Goal: Information Seeking & Learning: Learn about a topic

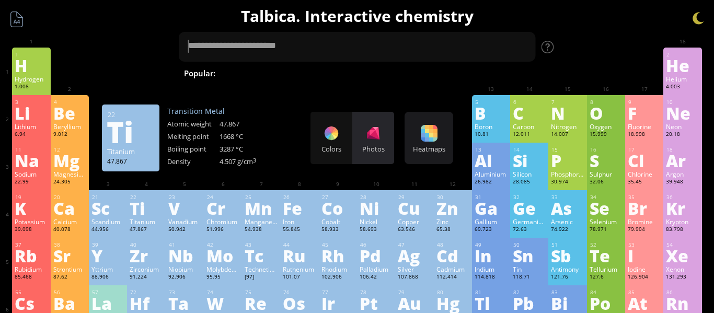
click at [385, 146] on div "Photos" at bounding box center [373, 148] width 42 height 9
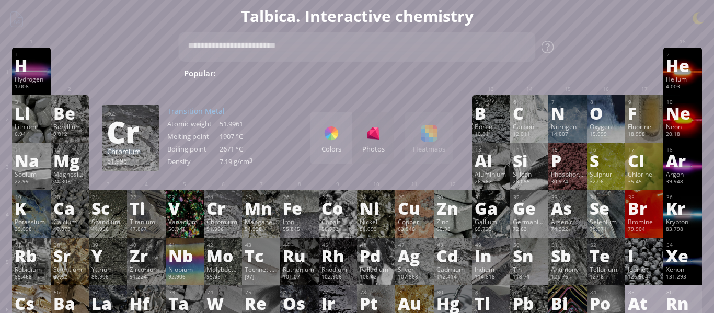
scroll to position [37, 0]
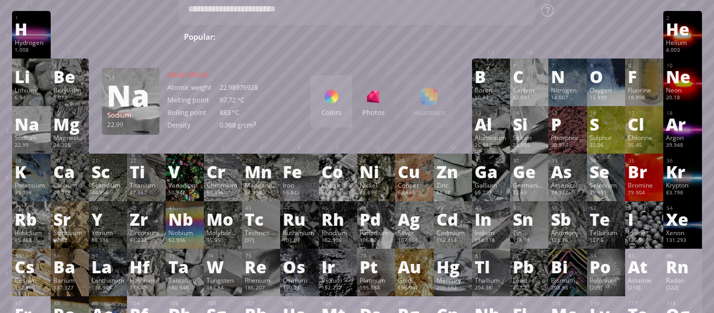
click at [342, 110] on div "Colors" at bounding box center [331, 112] width 42 height 9
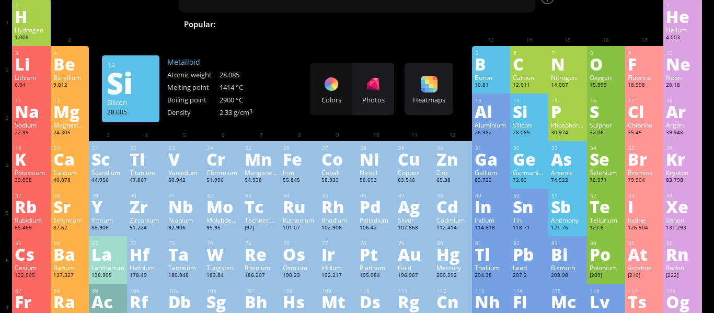
scroll to position [0, 0]
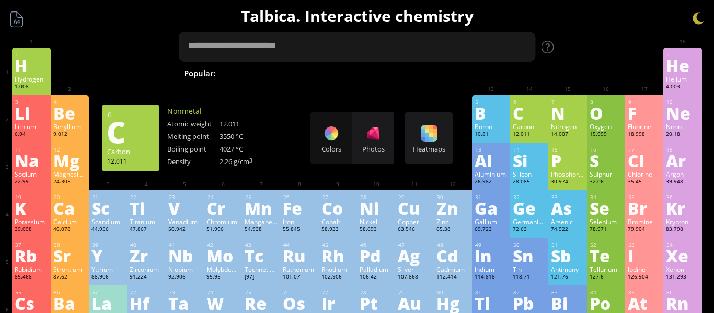
click at [261, 49] on textarea at bounding box center [357, 47] width 357 height 30
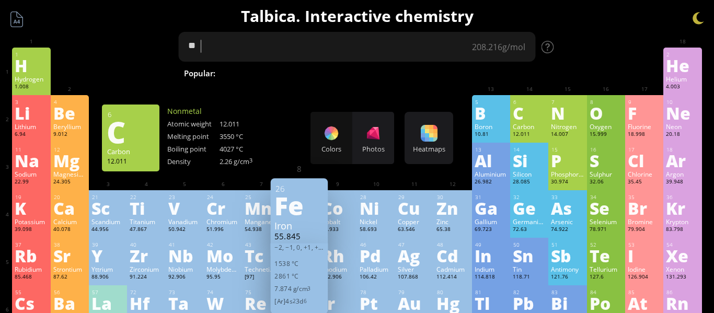
type textarea "*"
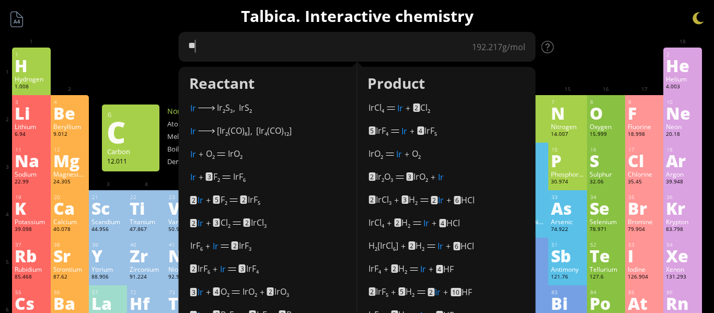
type textarea "*"
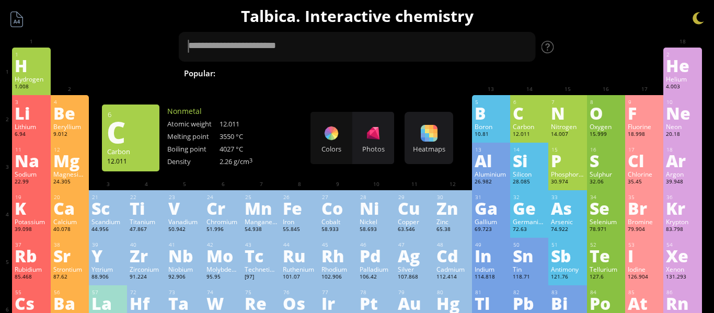
click at [127, 68] on div "1 H Hydrogen 1.008 −1, +1 −1, +1 -259.14 °C -252.87 °C 0.0899 g/l 1s 1 2 He Hel…" at bounding box center [356, 72] width 689 height 48
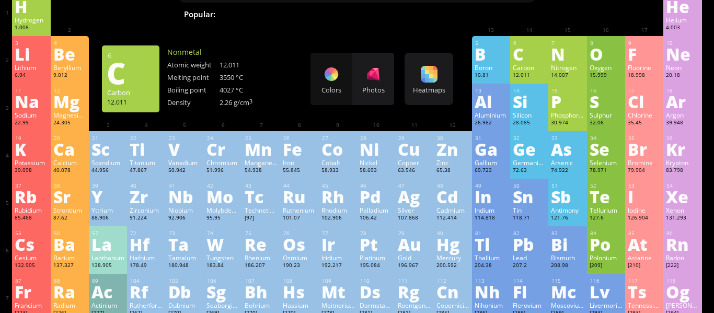
scroll to position [60, 0]
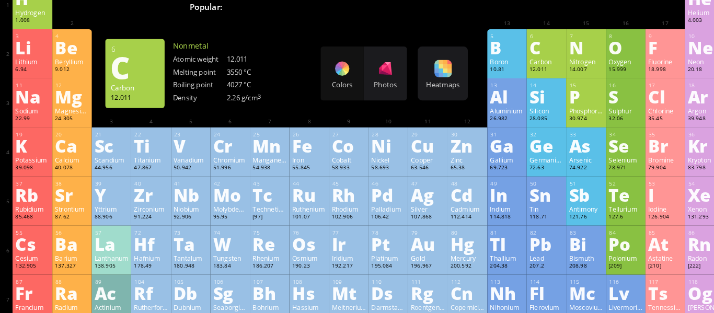
click at [504, 56] on div "B" at bounding box center [490, 53] width 33 height 17
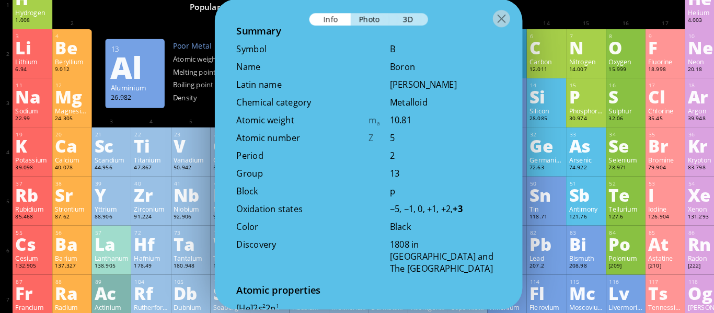
scroll to position [286, 0]
click at [481, 31] on div at bounding box center [485, 25] width 17 height 17
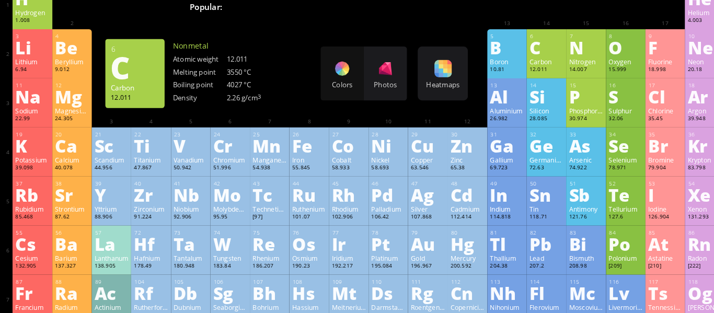
click at [521, 61] on div "C" at bounding box center [529, 53] width 33 height 17
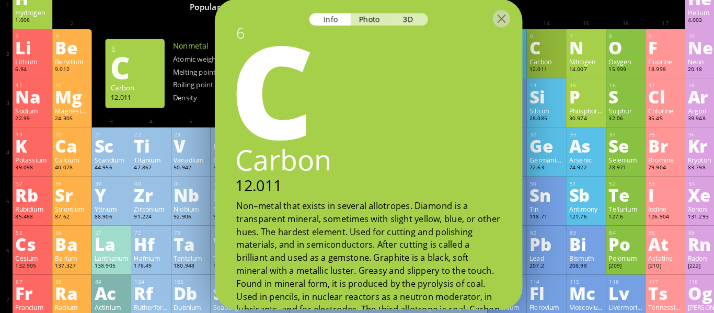
scroll to position [0, 0]
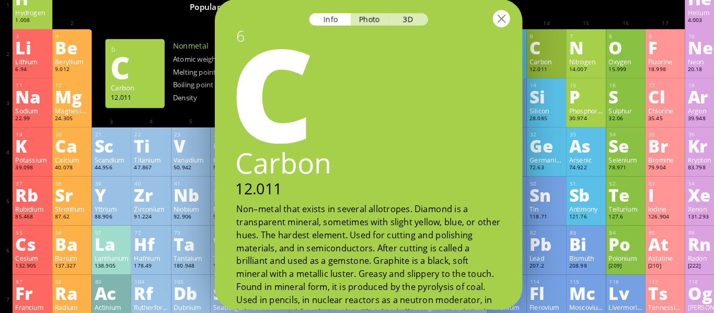
click at [488, 22] on div at bounding box center [485, 25] width 17 height 17
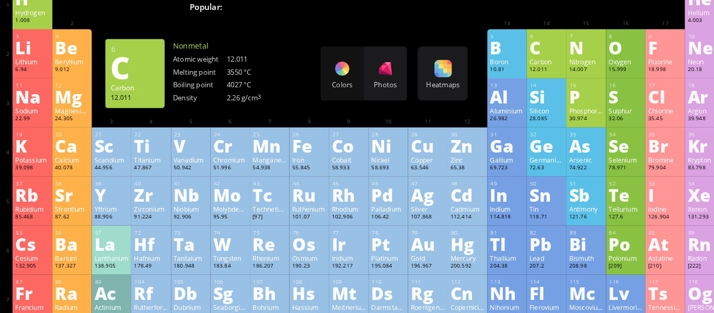
click at [517, 52] on div "C" at bounding box center [529, 53] width 33 height 17
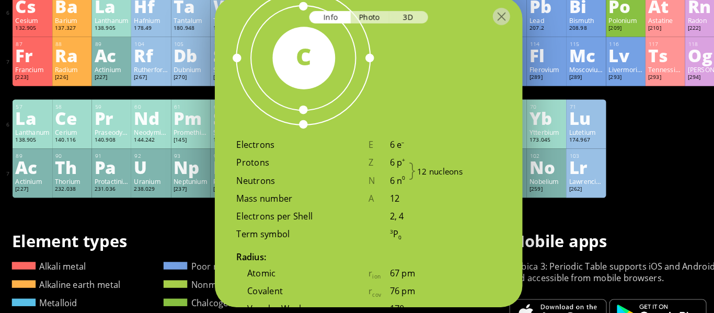
scroll to position [764, 0]
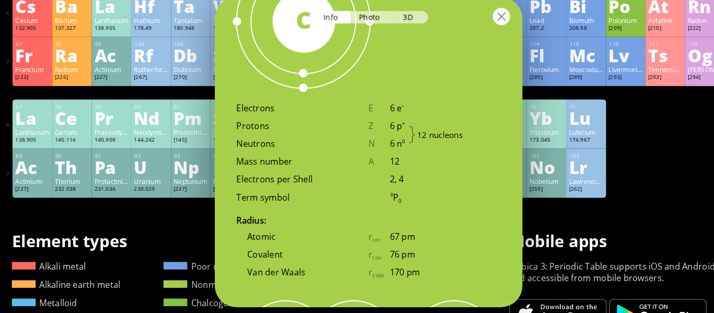
click at [480, 28] on div at bounding box center [485, 25] width 17 height 17
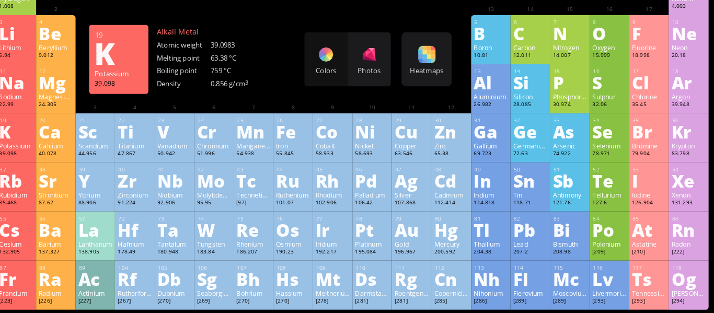
scroll to position [0, 0]
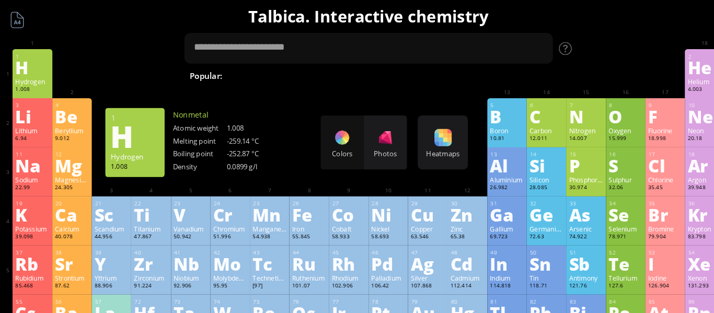
click at [22, 64] on div "H" at bounding box center [31, 65] width 33 height 17
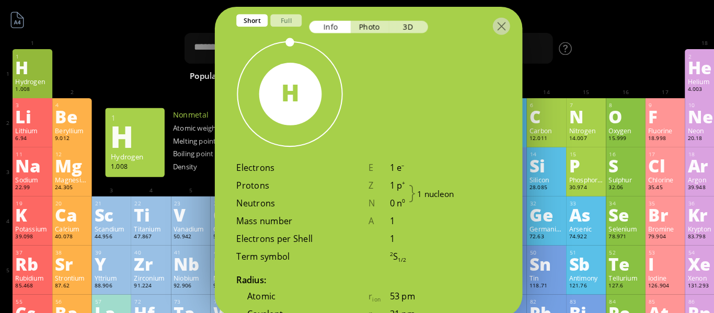
scroll to position [603, 0]
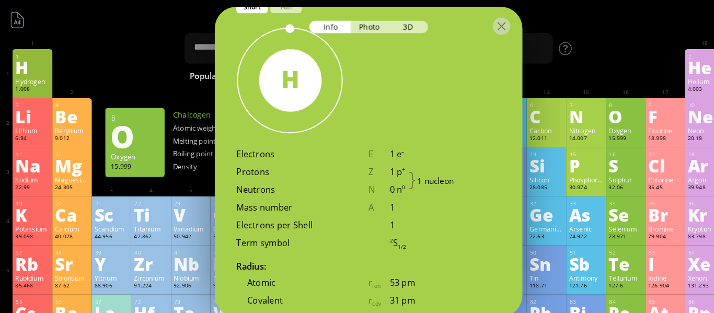
click at [620, 53] on div at bounding box center [605, 55] width 33 height 8
click at [490, 28] on div at bounding box center [485, 25] width 17 height 17
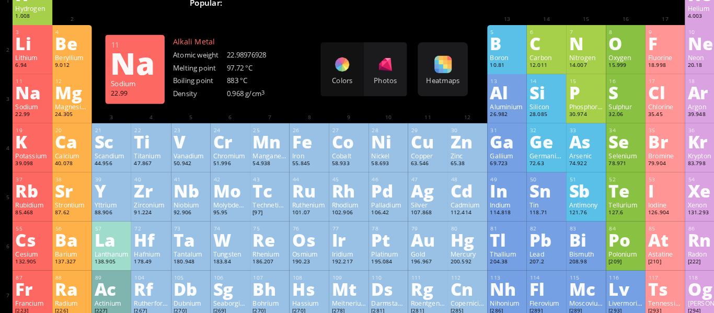
scroll to position [63, 0]
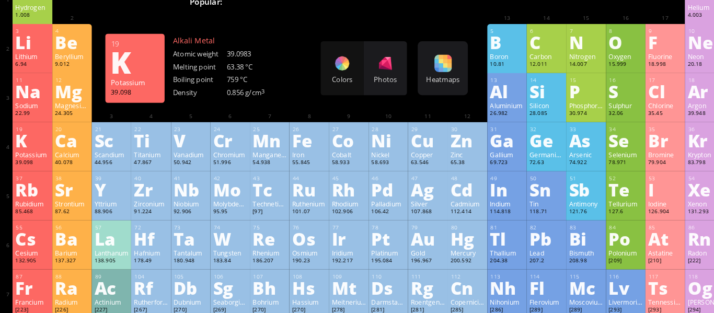
click at [21, 150] on div "K" at bounding box center [31, 145] width 33 height 17
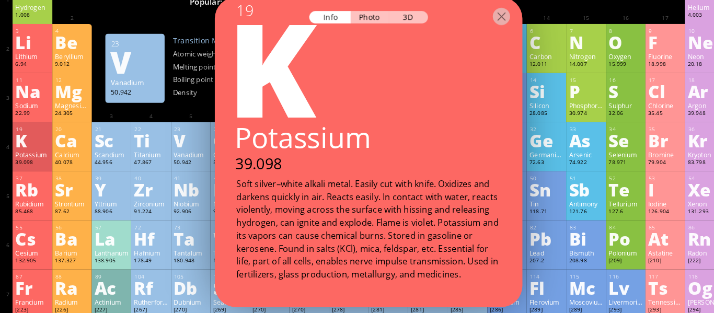
scroll to position [0, 0]
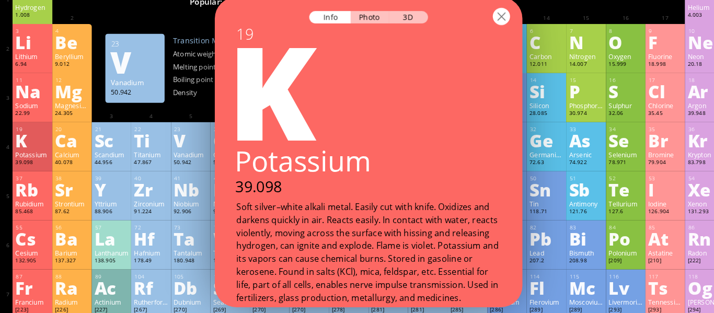
click at [485, 23] on div at bounding box center [485, 25] width 17 height 17
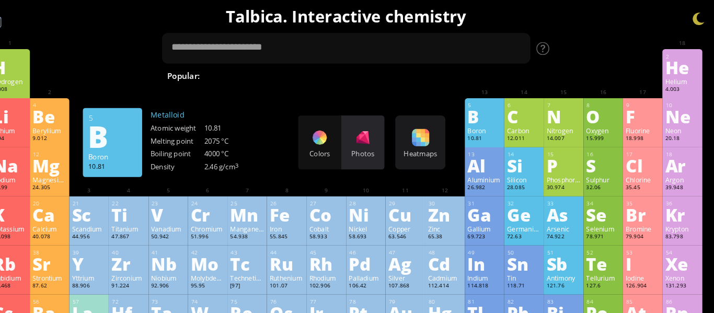
click at [379, 144] on div "Photos" at bounding box center [373, 148] width 42 height 9
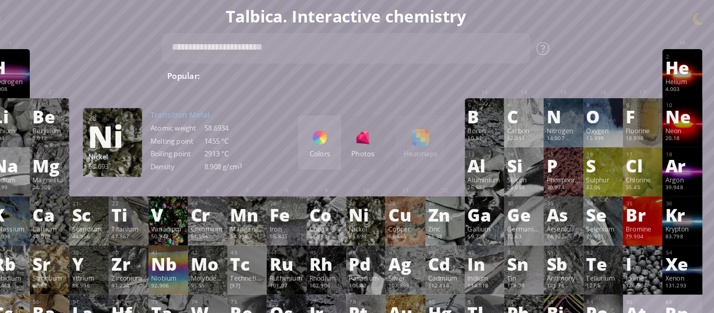
click at [341, 138] on div "Colors" at bounding box center [331, 138] width 42 height 52
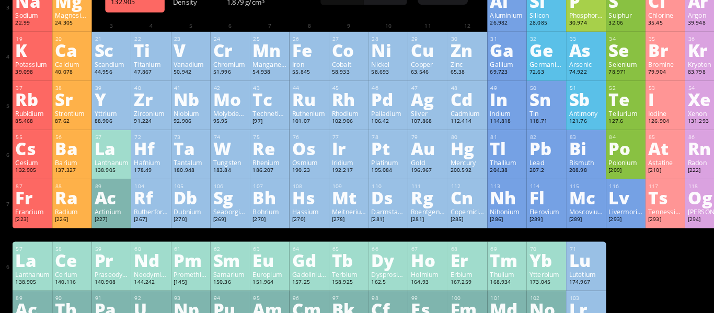
scroll to position [151, 0]
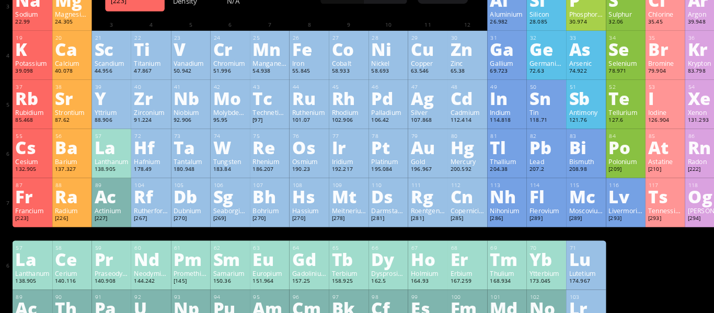
click at [28, 207] on div "Fr" at bounding box center [31, 199] width 33 height 17
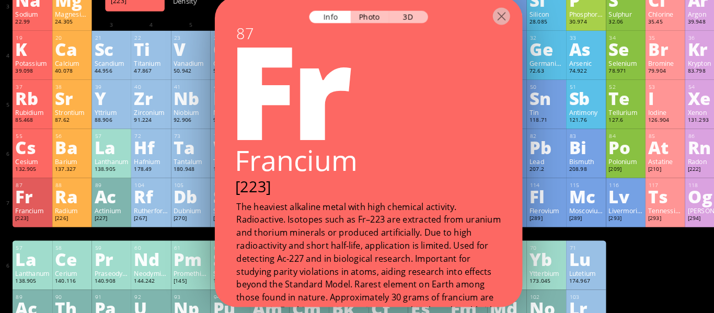
click at [28, 207] on div "Fr" at bounding box center [31, 199] width 33 height 17
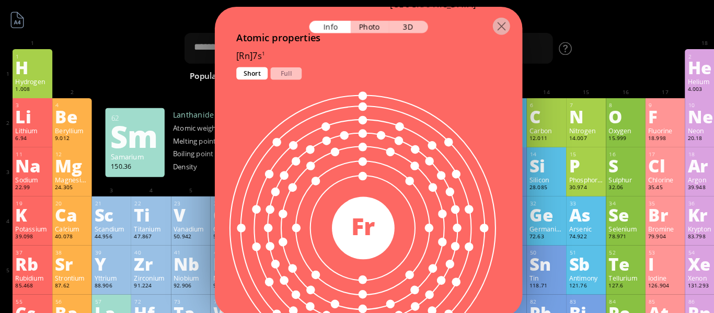
scroll to position [563, 0]
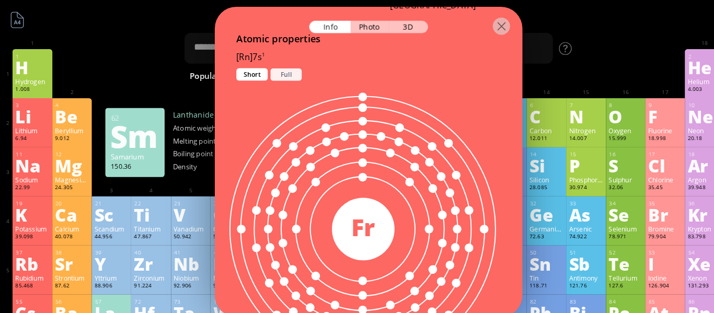
click at [286, 74] on div "Full" at bounding box center [277, 72] width 30 height 12
click at [250, 75] on div "Short" at bounding box center [244, 72] width 30 height 12
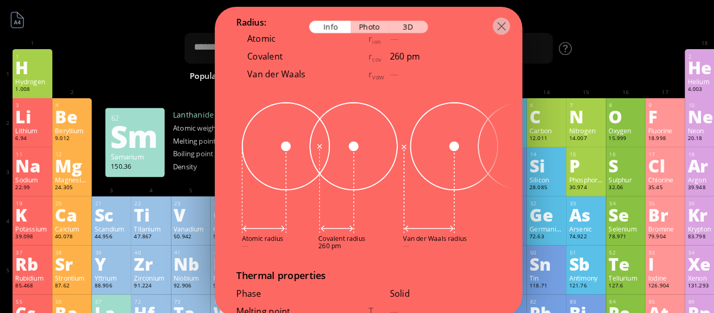
scroll to position [1021, 0]
click at [386, 30] on div "3D" at bounding box center [396, 26] width 38 height 12
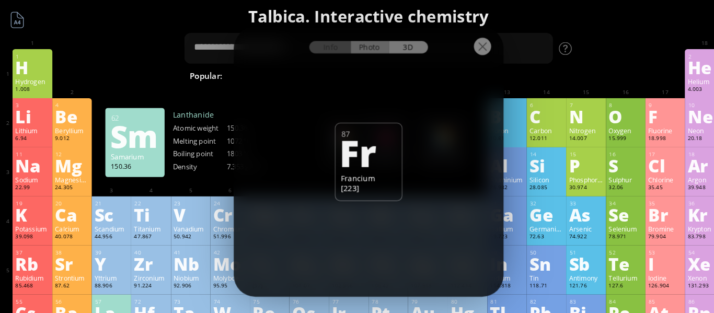
click at [366, 43] on div "Photo" at bounding box center [359, 46] width 38 height 12
click at [332, 48] on div "Info" at bounding box center [319, 46] width 40 height 12
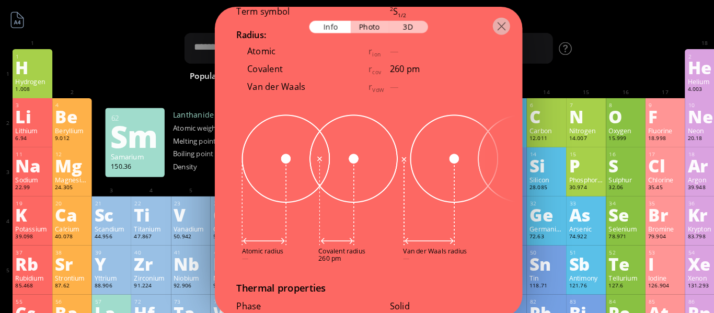
scroll to position [996, 0]
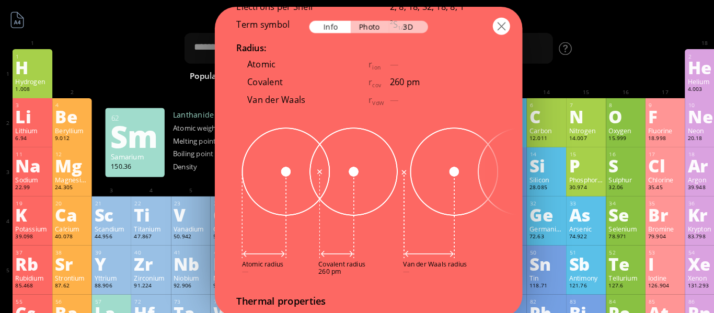
click at [490, 33] on div at bounding box center [485, 25] width 17 height 17
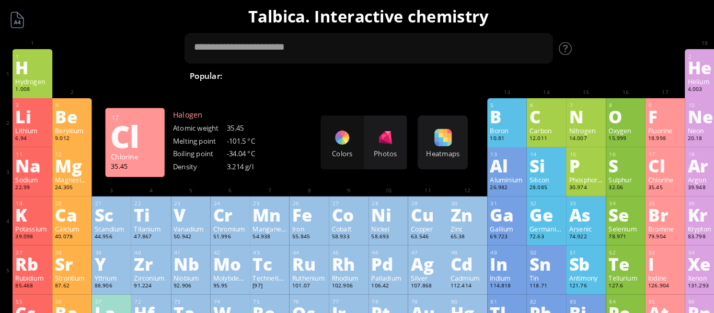
click at [649, 182] on div "35.45" at bounding box center [644, 182] width 33 height 8
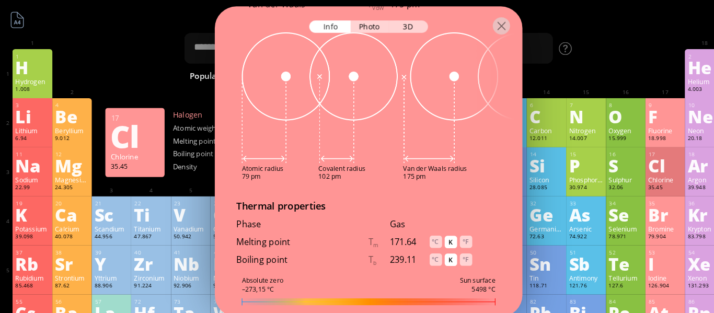
scroll to position [892, 0]
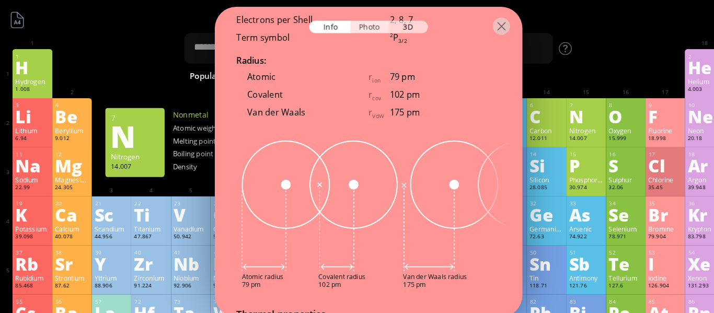
click at [354, 31] on div "Photo" at bounding box center [359, 26] width 38 height 12
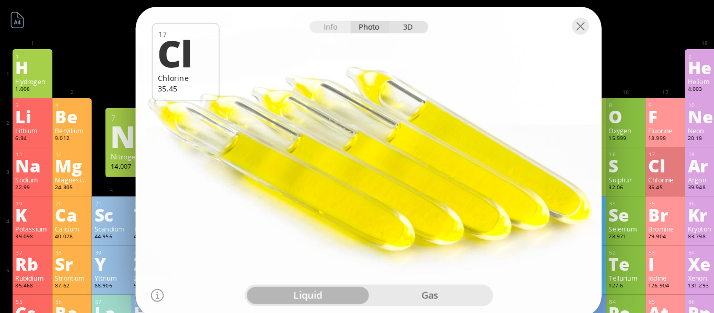
click at [403, 26] on div "3D" at bounding box center [396, 26] width 38 height 12
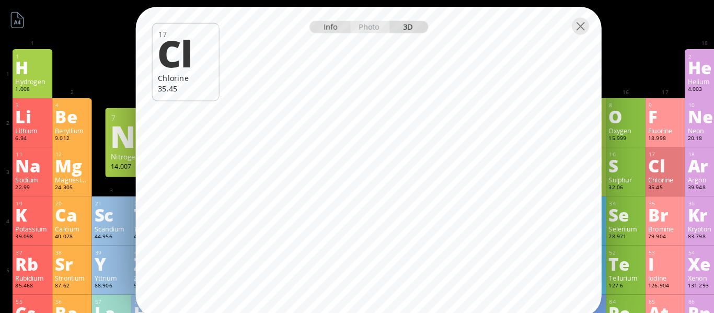
click at [328, 28] on div "Info" at bounding box center [319, 26] width 40 height 12
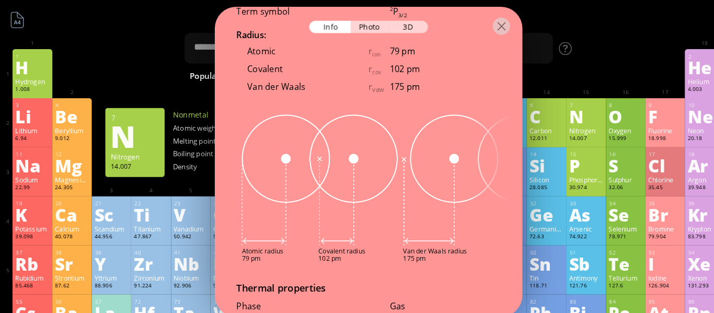
click at [573, 18] on h1 "Talbica. Interactive chemistry" at bounding box center [356, 15] width 703 height 21
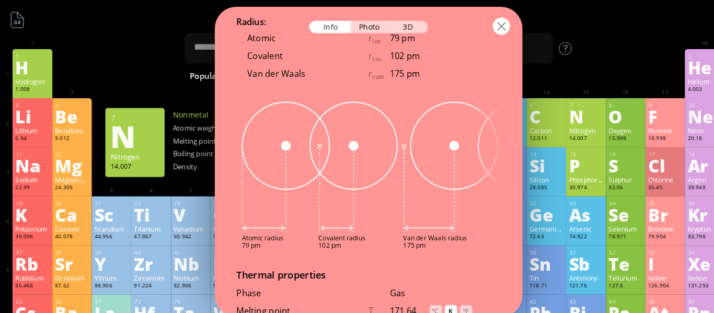
click at [485, 26] on div at bounding box center [485, 25] width 17 height 17
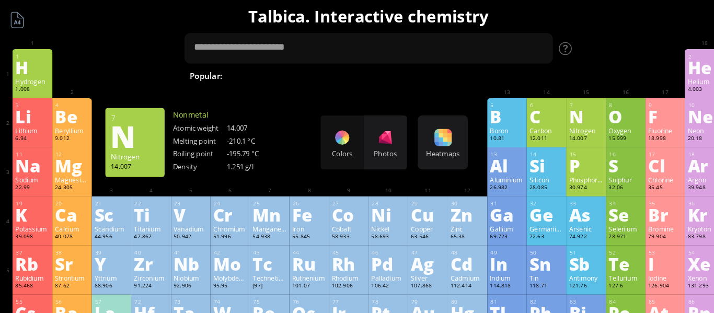
click at [508, 74] on span "Methane" at bounding box center [530, 73] width 45 height 13
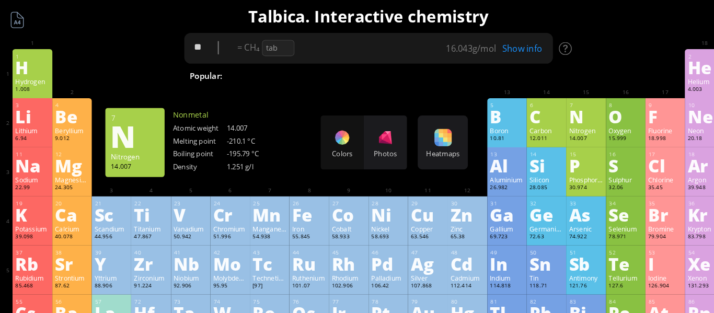
type textarea "*"
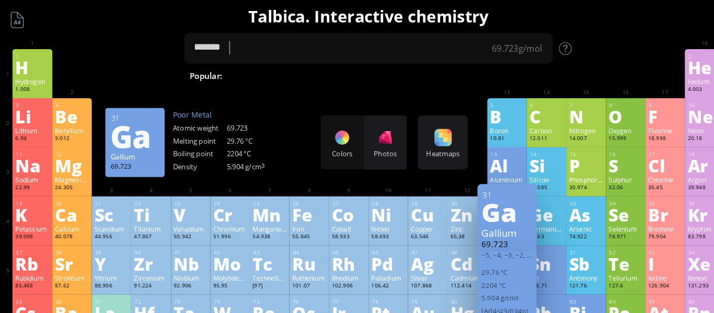
click at [494, 212] on div "Ga" at bounding box center [491, 204] width 50 height 25
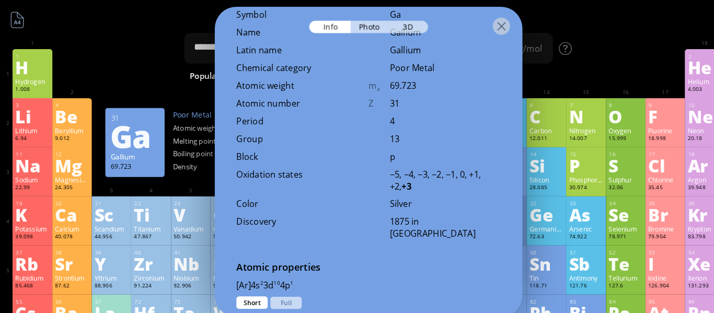
scroll to position [329, 0]
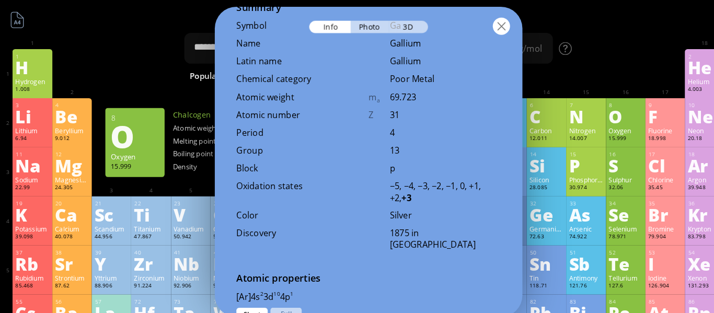
click at [487, 28] on div at bounding box center [485, 25] width 17 height 17
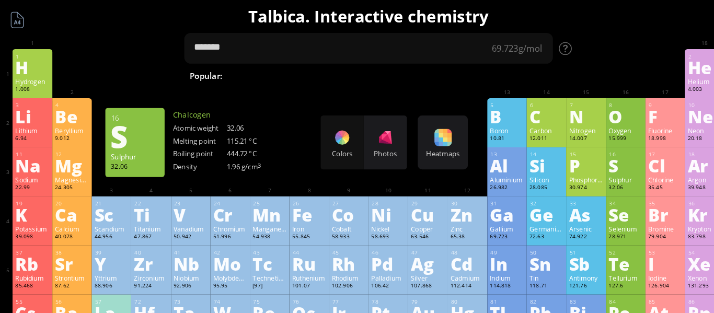
click at [593, 156] on div "S" at bounding box center [605, 160] width 33 height 17
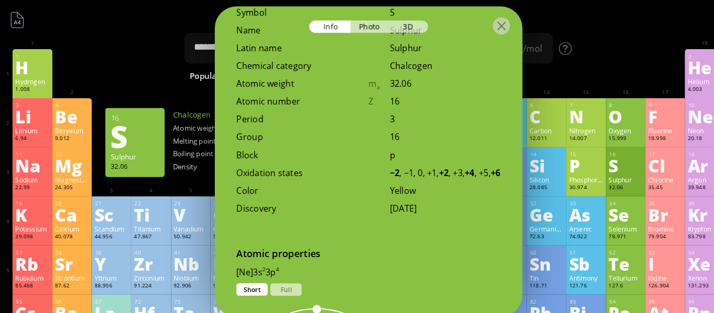
scroll to position [317, 0]
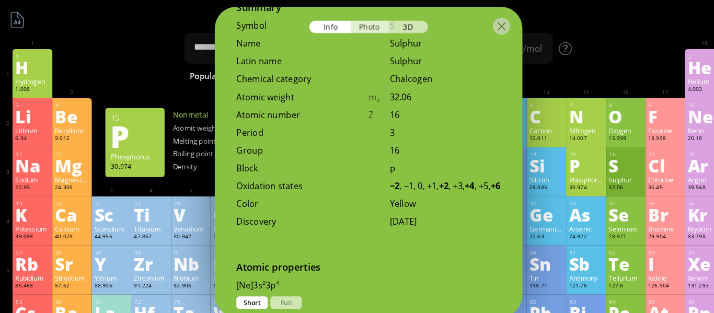
click at [349, 27] on div "Photo" at bounding box center [359, 26] width 38 height 12
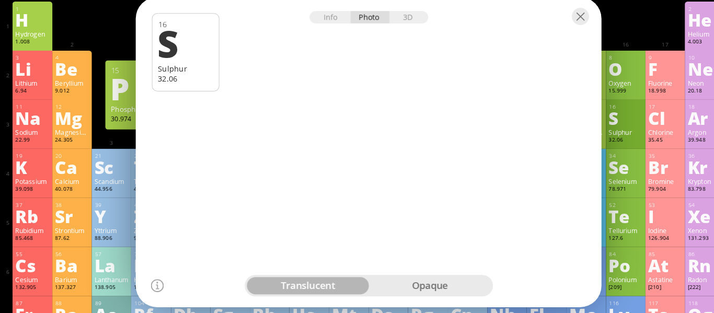
scroll to position [37, 0]
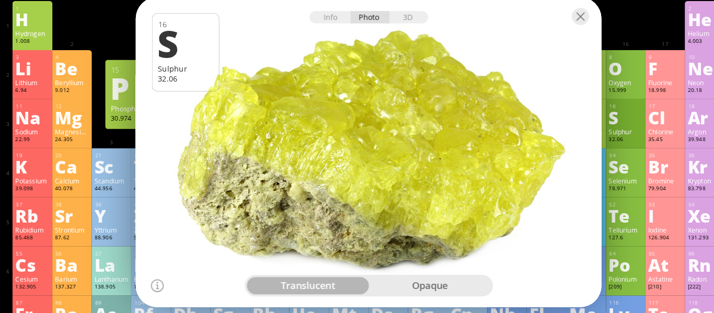
click at [413, 292] on div "opaque" at bounding box center [416, 285] width 118 height 17
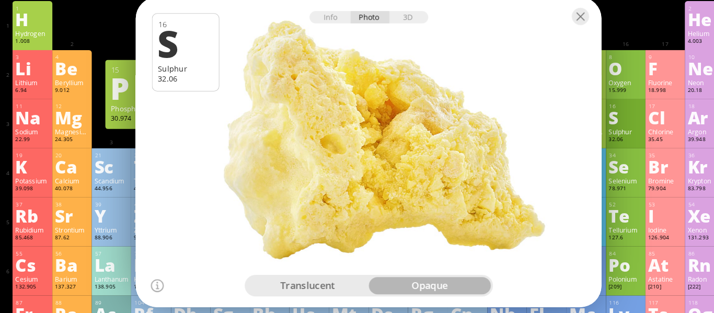
click at [309, 279] on div "translucent" at bounding box center [298, 285] width 118 height 17
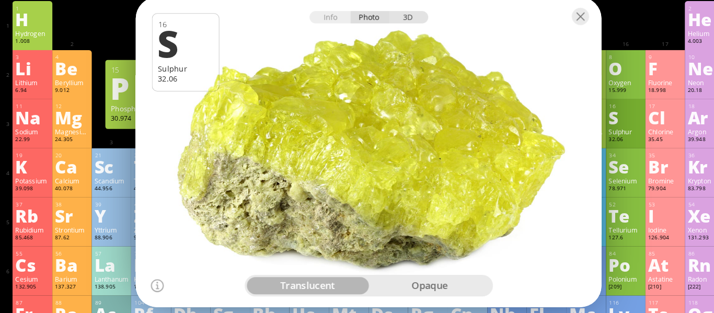
click at [386, 27] on div "3D" at bounding box center [396, 26] width 38 height 12
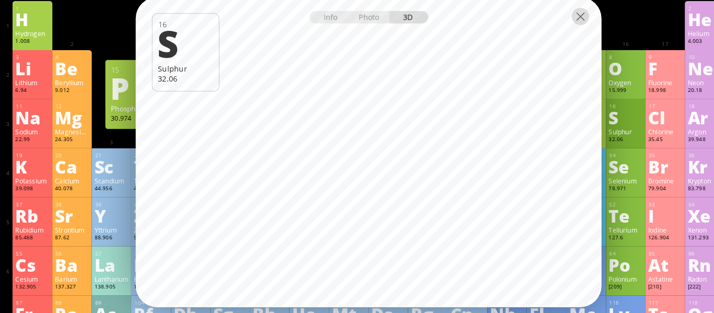
click at [559, 24] on div at bounding box center [562, 25] width 17 height 17
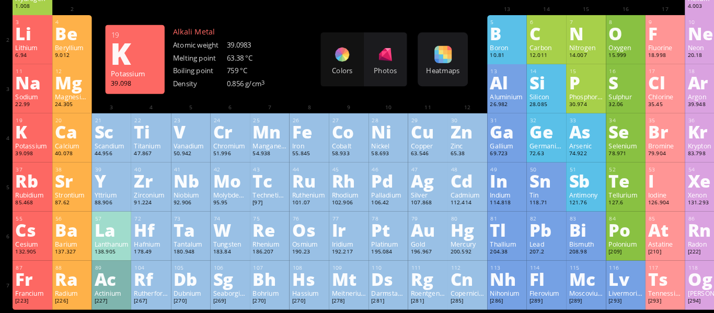
scroll to position [73, 0]
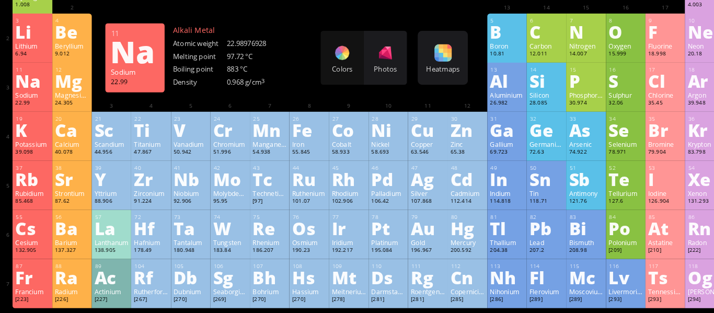
click at [29, 94] on div "Na" at bounding box center [31, 87] width 33 height 17
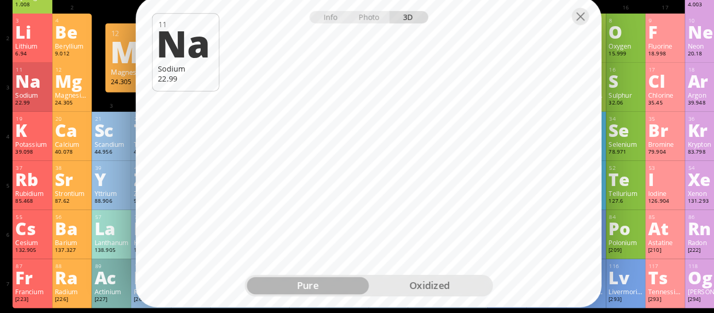
click at [385, 293] on div "oxidized" at bounding box center [416, 285] width 118 height 17
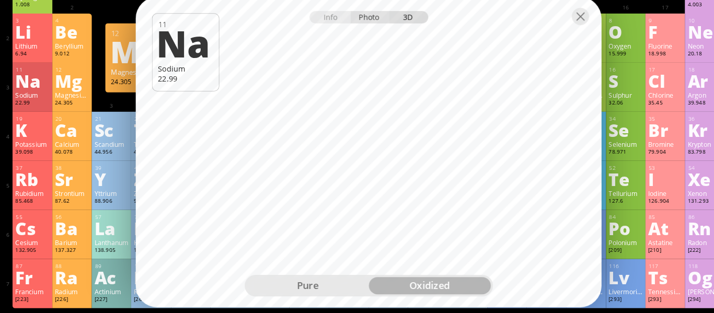
click at [356, 30] on div "Photo" at bounding box center [359, 26] width 38 height 12
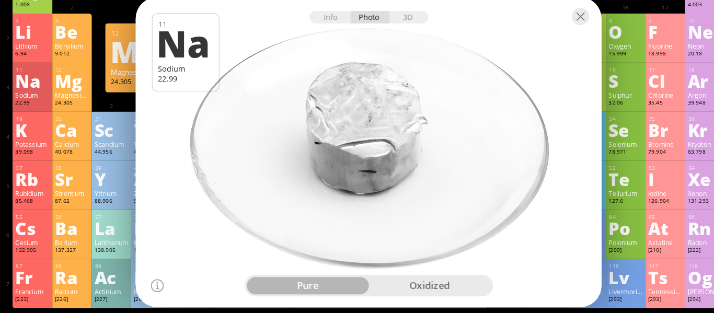
click at [411, 287] on div "oxidized" at bounding box center [416, 285] width 118 height 17
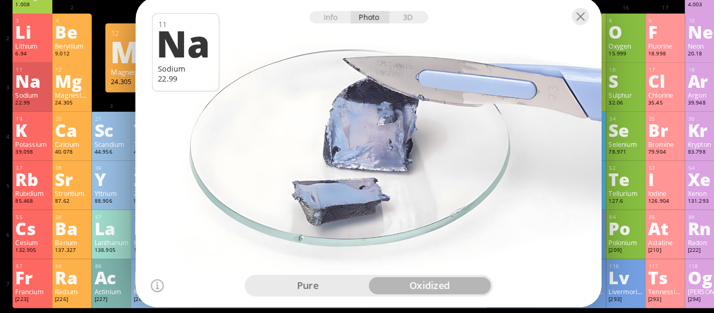
drag, startPoint x: 383, startPoint y: 195, endPoint x: 367, endPoint y: 192, distance: 16.5
click at [367, 192] on div at bounding box center [357, 157] width 456 height 304
click at [309, 26] on div "Info" at bounding box center [319, 26] width 40 height 12
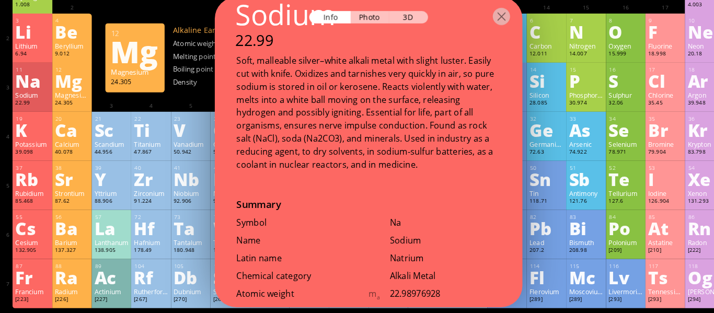
scroll to position [0, 0]
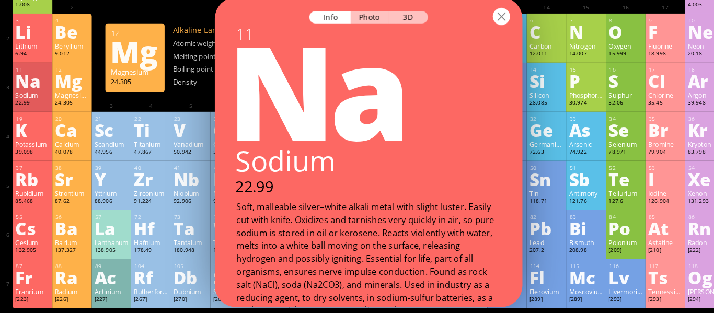
click at [485, 28] on div at bounding box center [485, 25] width 17 height 17
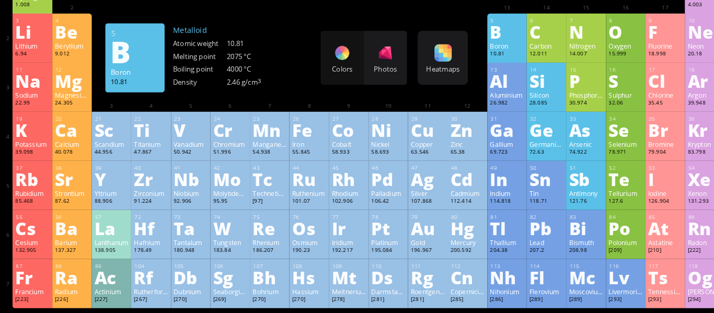
click at [322, 73] on div "Colors Photos" at bounding box center [352, 65] width 84 height 52
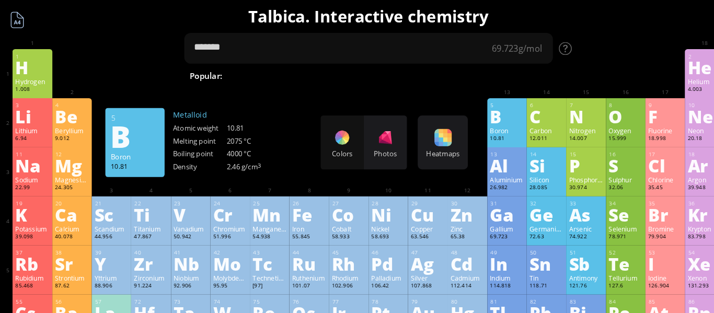
click at [8, 22] on div at bounding box center [17, 19] width 20 height 20
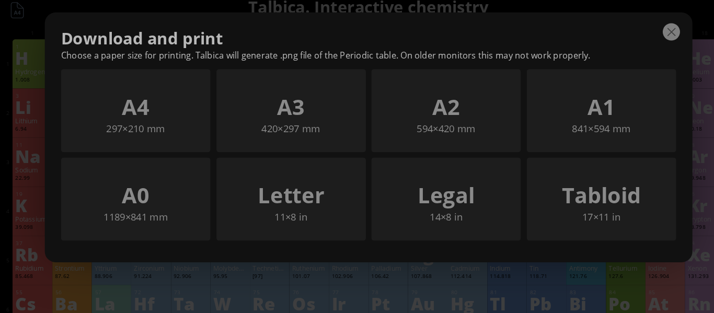
click at [649, 43] on div at bounding box center [650, 40] width 17 height 17
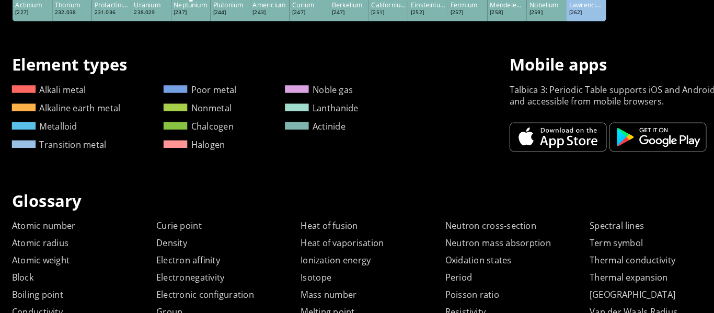
scroll to position [460, 0]
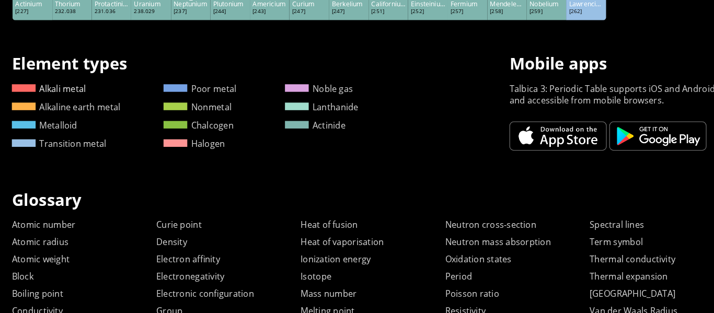
click at [52, 97] on link "Alkali metal" at bounding box center [47, 94] width 72 height 11
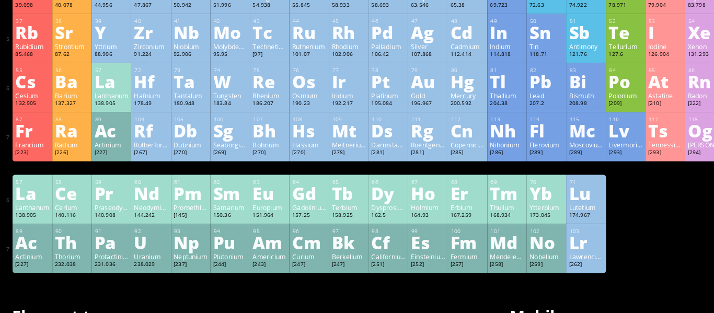
scroll to position [217, 0]
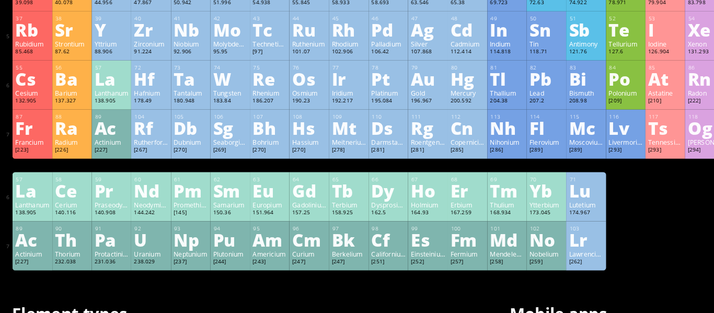
click at [448, 125] on div "Cn" at bounding box center [452, 133] width 33 height 17
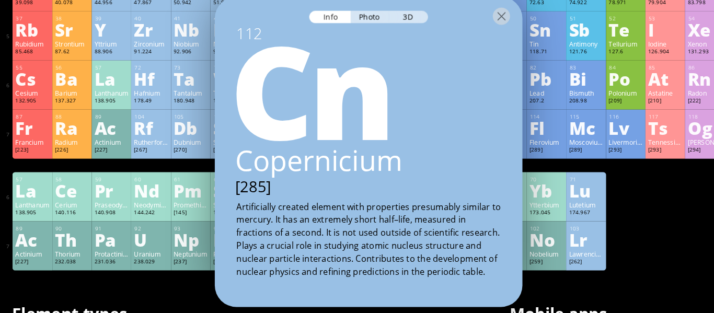
click at [448, 123] on div "Cn" at bounding box center [354, 94] width 304 height 125
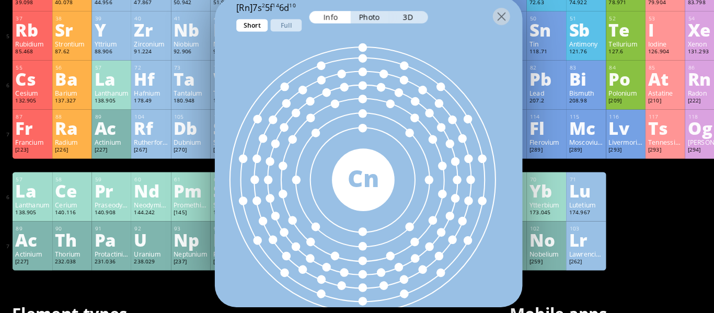
scroll to position [561, 0]
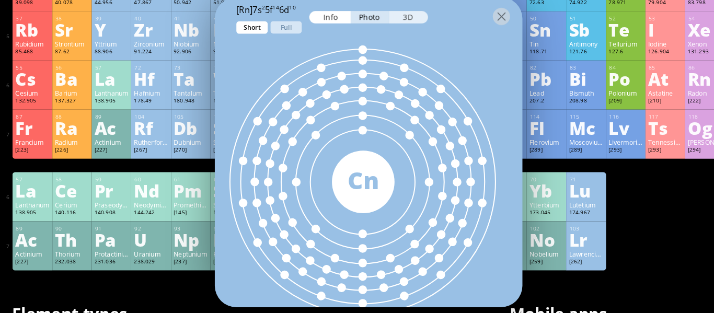
click at [404, 28] on div "3D" at bounding box center [396, 26] width 38 height 12
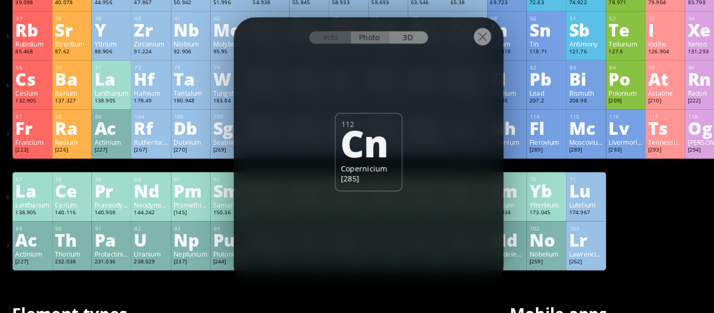
click at [344, 42] on div "Photo" at bounding box center [359, 46] width 38 height 12
click at [471, 43] on div at bounding box center [467, 45] width 17 height 17
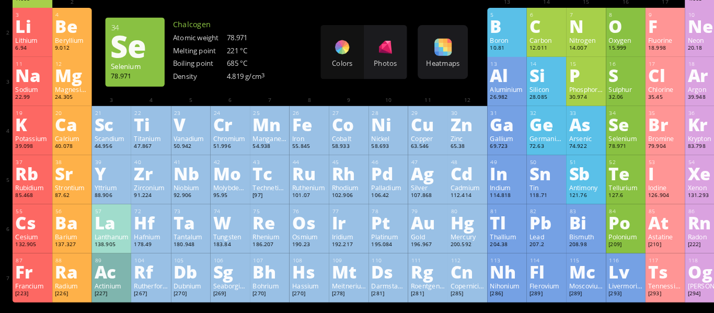
scroll to position [86, 0]
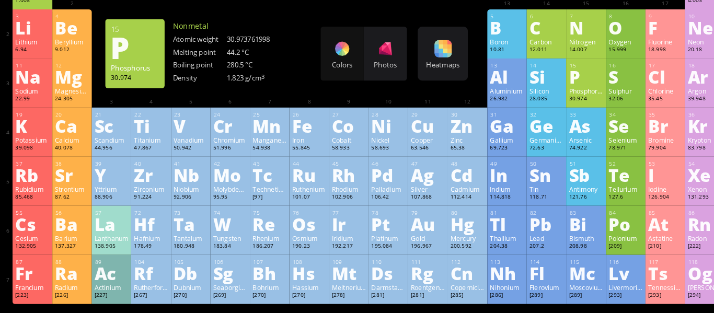
click at [567, 85] on div "Phosphorus" at bounding box center [567, 88] width 33 height 8
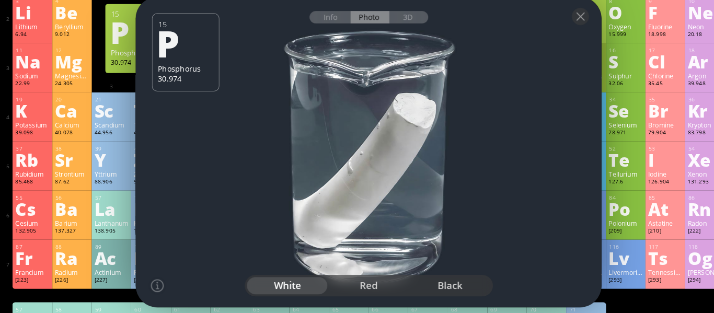
scroll to position [114, 0]
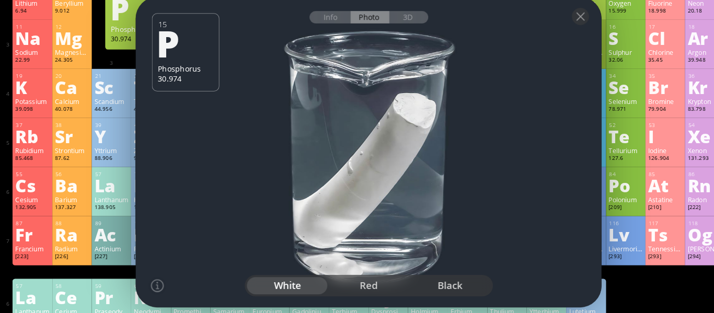
click at [350, 283] on div "red" at bounding box center [357, 285] width 79 height 17
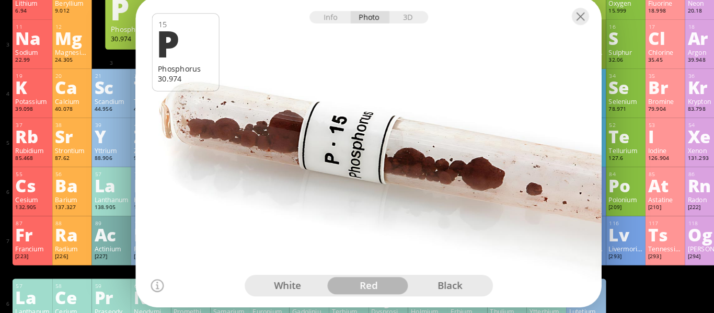
click at [448, 291] on div "black" at bounding box center [435, 285] width 79 height 17
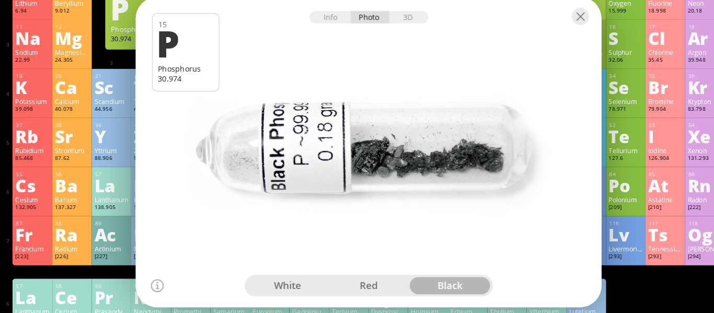
click at [388, 290] on div "red" at bounding box center [357, 285] width 79 height 17
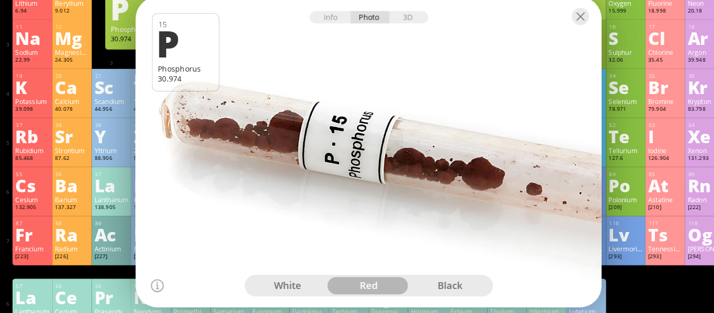
click at [274, 288] on div "white" at bounding box center [278, 285] width 79 height 17
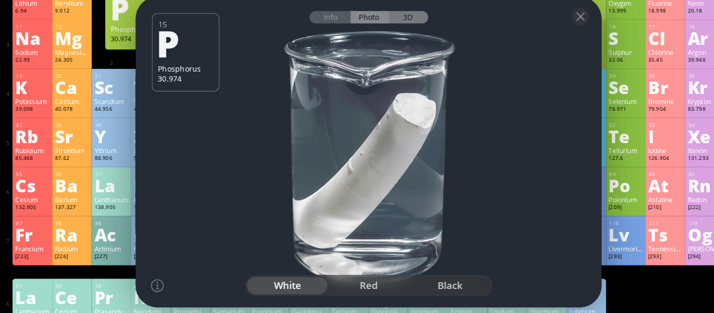
click at [408, 26] on div "3D" at bounding box center [396, 26] width 38 height 12
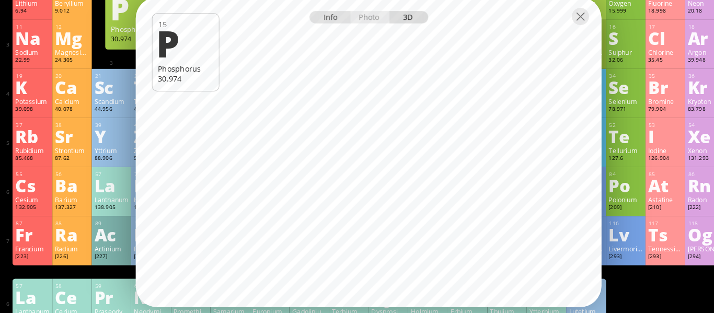
click at [306, 24] on div "Info" at bounding box center [319, 26] width 40 height 12
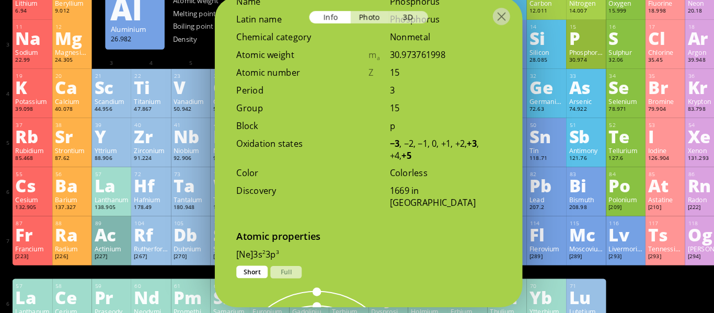
scroll to position [448, 0]
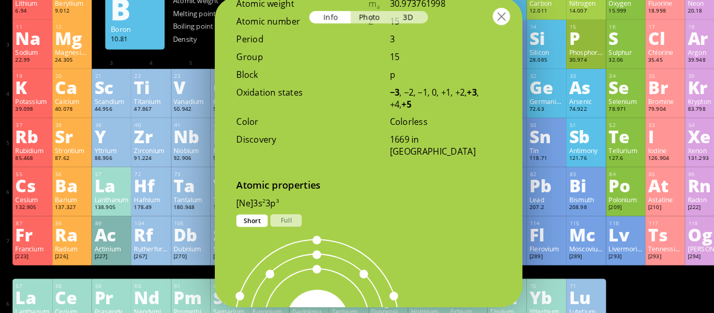
click at [486, 28] on div at bounding box center [485, 25] width 17 height 17
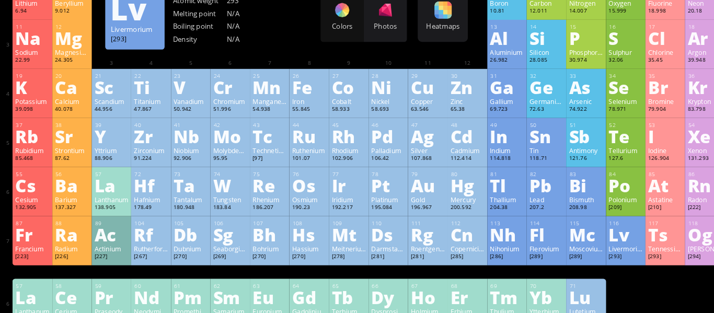
scroll to position [114, 0]
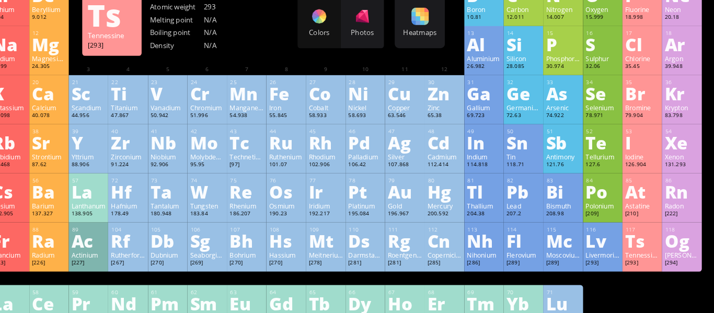
click at [636, 245] on div "Ts" at bounding box center [644, 236] width 33 height 17
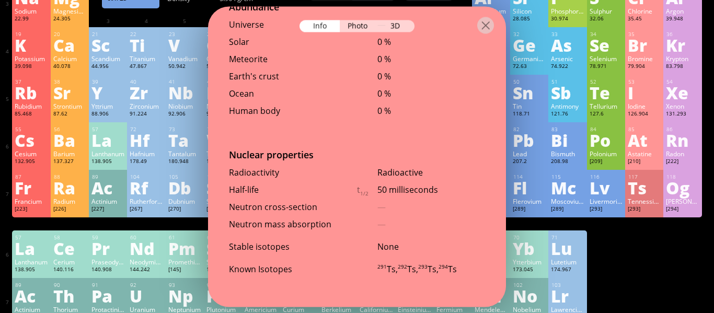
scroll to position [0, 0]
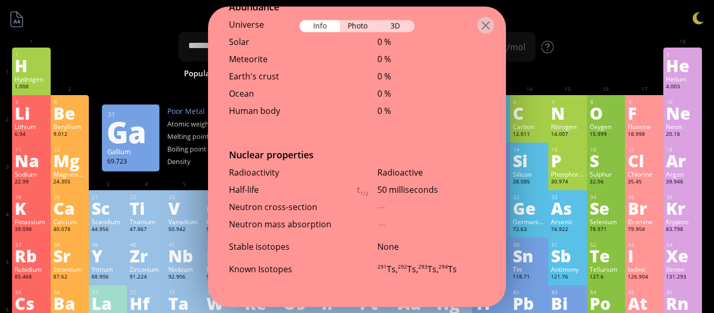
click at [477, 38] on div at bounding box center [357, 24] width 298 height 37
click at [482, 28] on div at bounding box center [485, 25] width 17 height 17
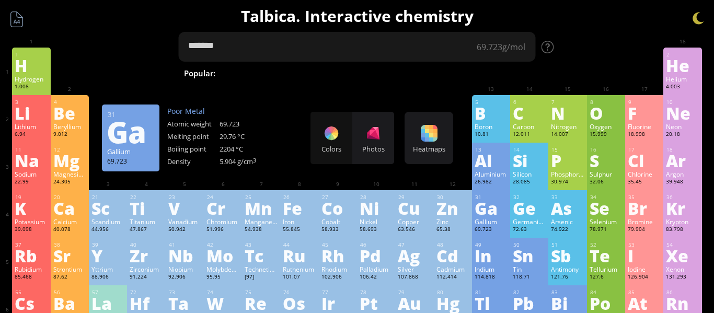
click at [429, 41] on textarea "*******" at bounding box center [357, 47] width 357 height 30
type textarea "*"
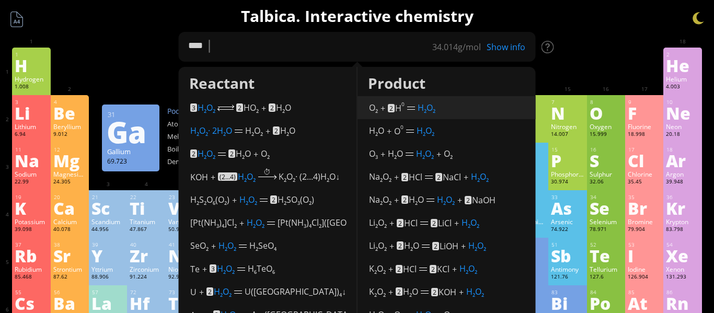
click at [391, 97] on div "O 2 + 2 H 0 (Zn, diluted HCl) H 2 O 2" at bounding box center [446, 107] width 179 height 23
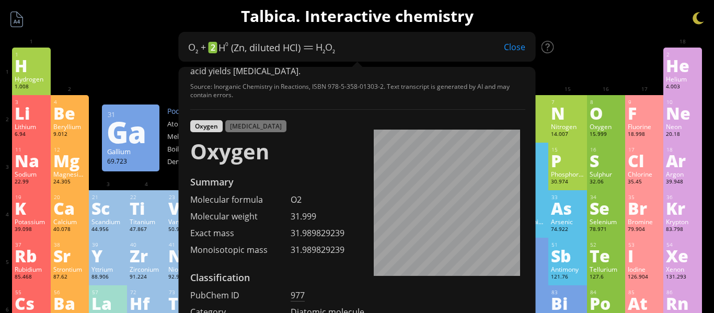
scroll to position [43, 0]
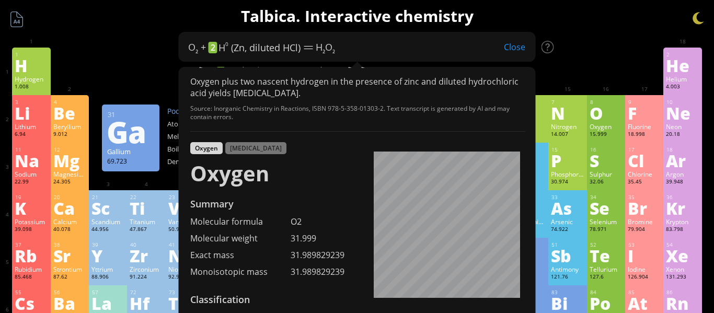
click at [522, 43] on div "Close" at bounding box center [514, 47] width 42 height 14
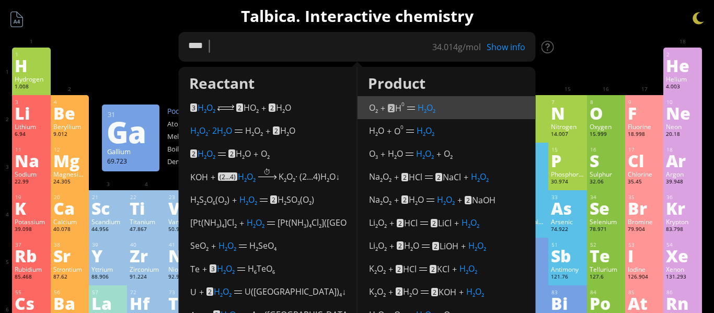
click at [382, 43] on textarea "****" at bounding box center [357, 47] width 357 height 30
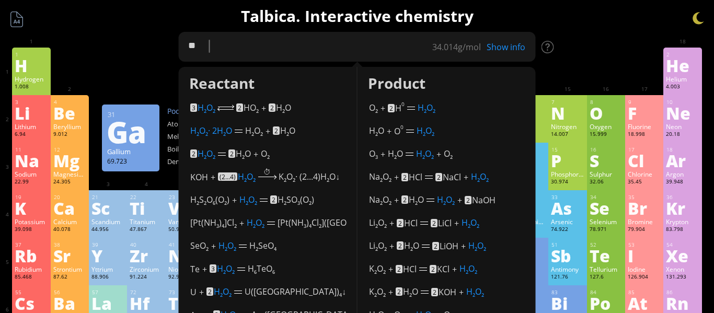
type textarea "*"
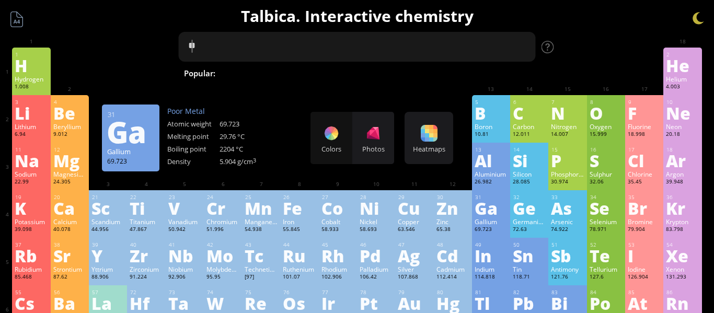
type textarea "*"
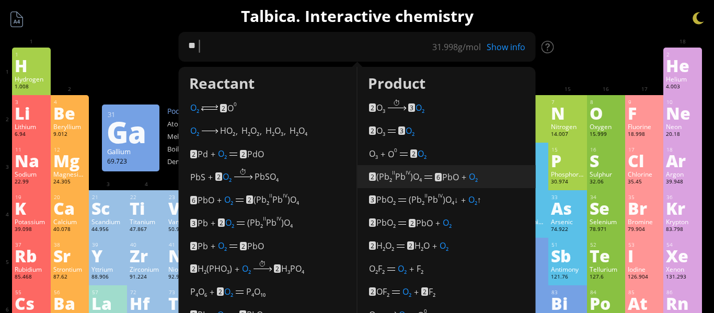
click at [382, 174] on span "(Pb 2 II [PERSON_NAME] )O 4" at bounding box center [398, 176] width 45 height 11
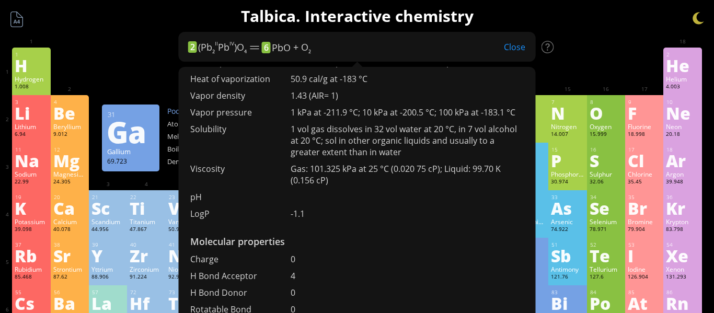
scroll to position [539, 0]
click at [524, 36] on div "2 (Pb 2 II [PERSON_NAME] )O 4 6 PbO + O 2 (above 550°C) Close" at bounding box center [357, 47] width 357 height 30
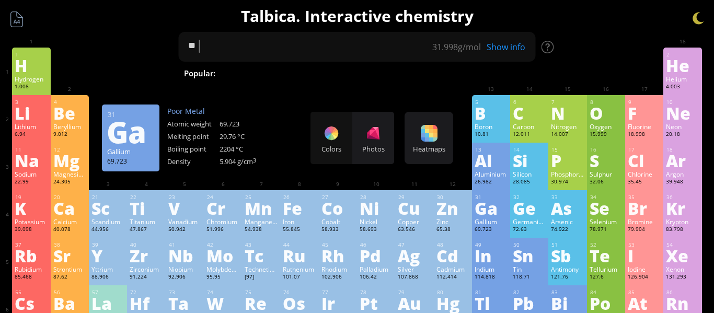
click at [637, 74] on span "Fe + O 2" at bounding box center [657, 73] width 41 height 13
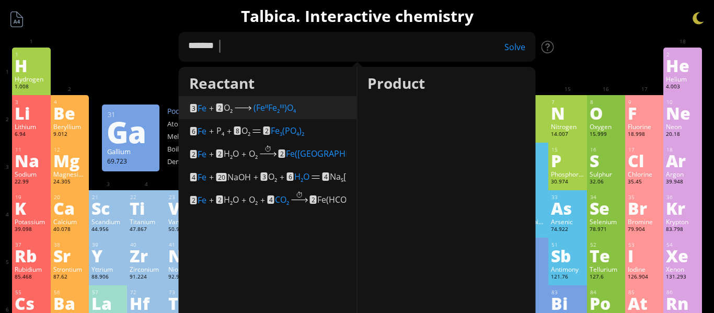
click at [243, 110] on div at bounding box center [243, 113] width 26 height 10
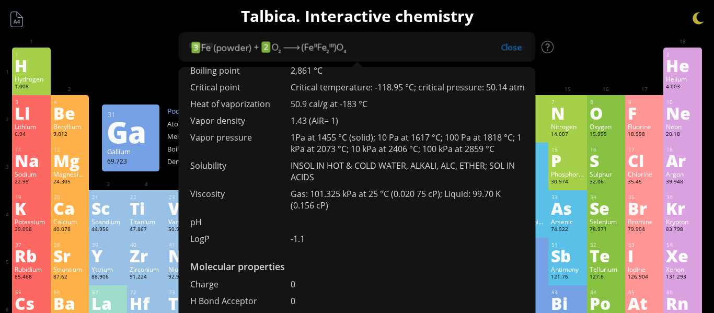
scroll to position [565, 0]
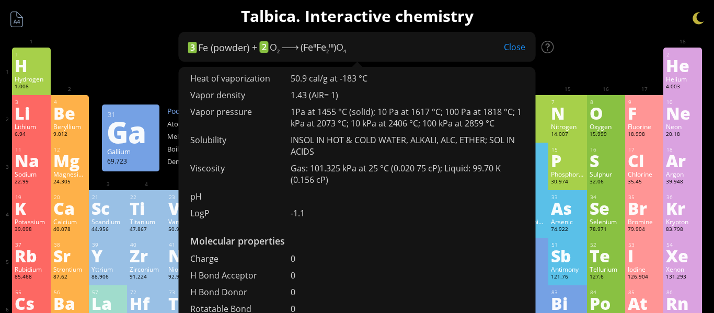
click at [504, 47] on div "Close" at bounding box center [514, 47] width 42 height 14
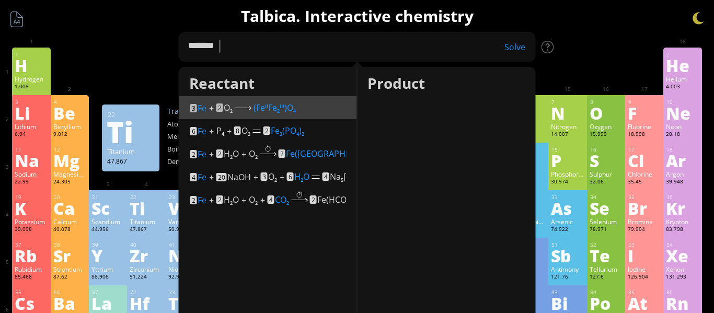
click at [151, 71] on div "1 H Hydrogen 1.008 −1, +1 −1, +1 -259.14 °C -252.87 °C 0.0899 g/l 1s 1 2 He Hel…" at bounding box center [356, 72] width 689 height 48
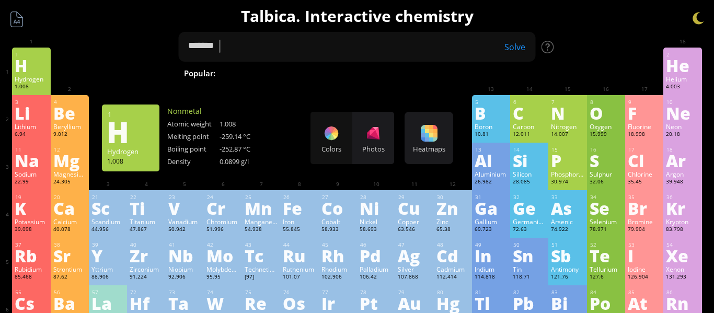
click at [30, 78] on div "Hydrogen" at bounding box center [31, 79] width 33 height 8
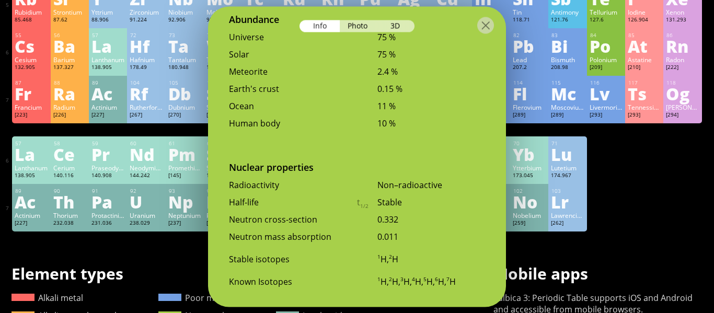
scroll to position [258, 0]
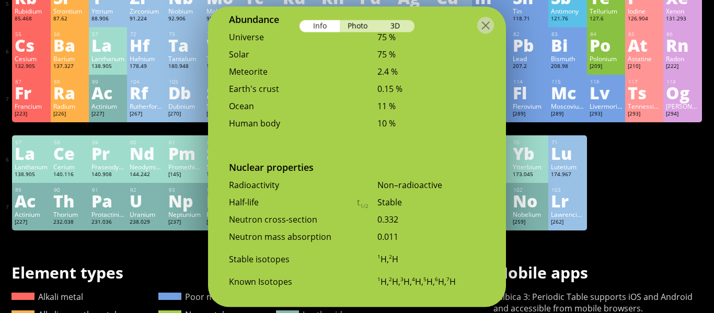
click at [359, 231] on div "Neutron mass absorption 0.011" at bounding box center [357, 239] width 298 height 17
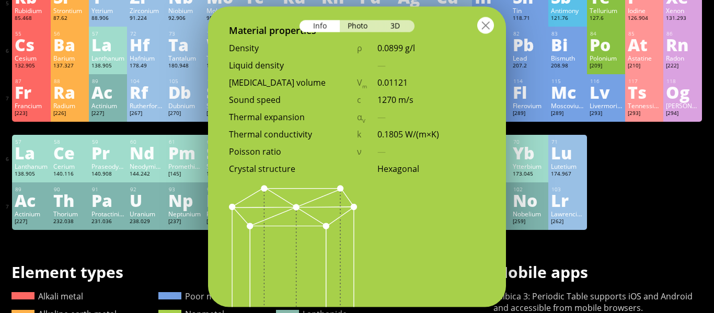
scroll to position [1264, 0]
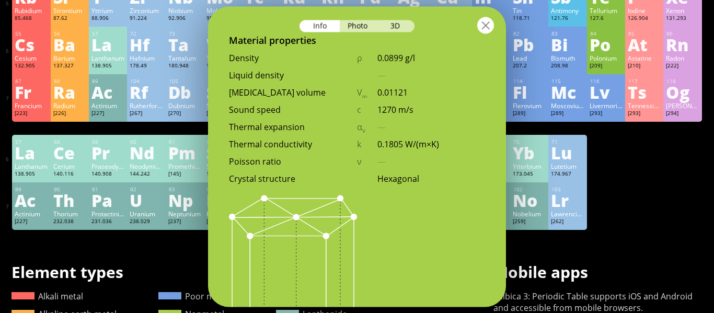
click at [484, 26] on div at bounding box center [485, 25] width 17 height 17
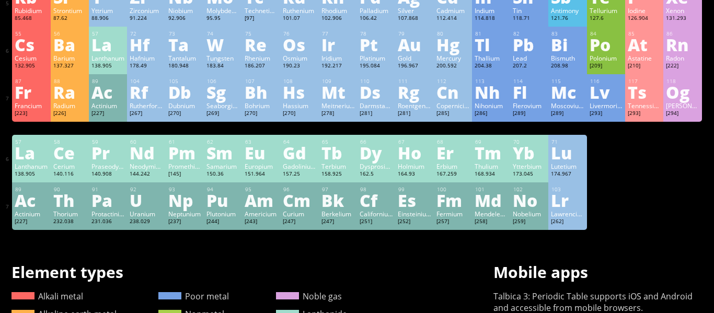
scroll to position [0, 0]
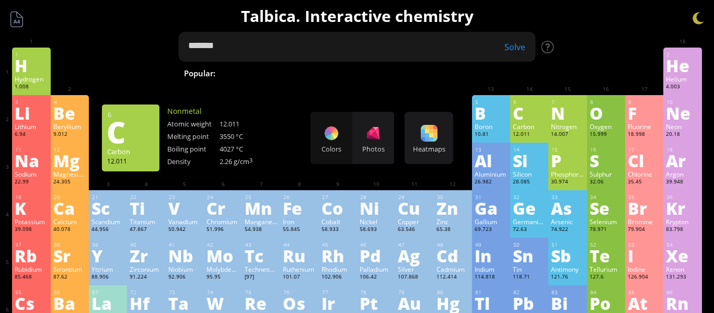
click at [368, 45] on textarea "*******" at bounding box center [357, 47] width 357 height 30
type textarea "*"
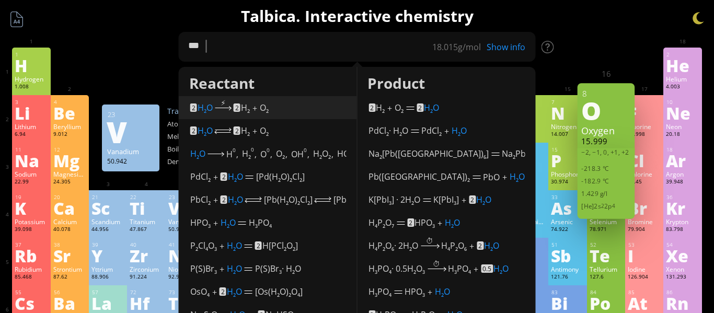
click at [249, 105] on span "H 2" at bounding box center [245, 107] width 9 height 11
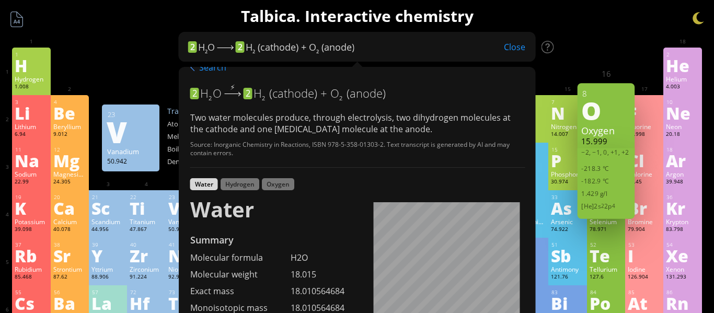
scroll to position [7, 0]
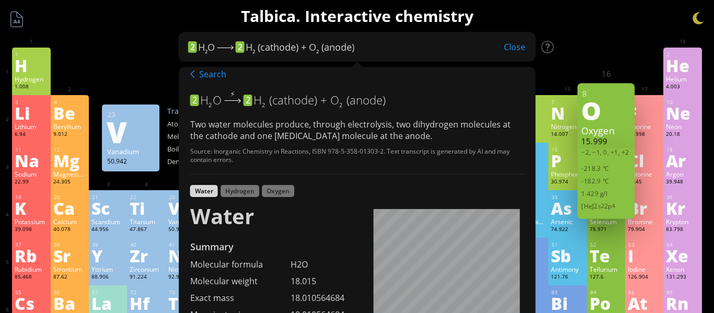
click at [324, 143] on div "Search 2 H 2 O ⚡︎ 2 H 2 (cathode) + O 2 (anode) Two water molecules produce, th…" at bounding box center [357, 195] width 357 height 256
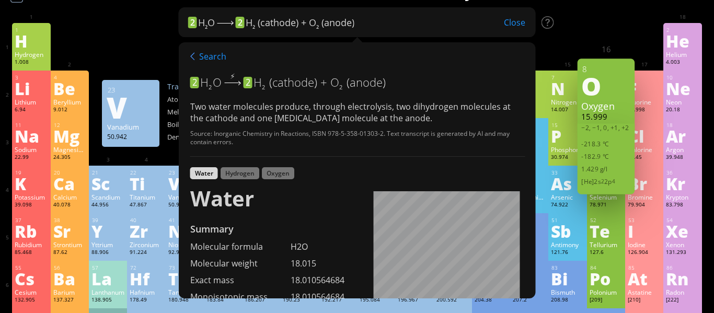
scroll to position [0, 0]
click at [512, 22] on div "Close" at bounding box center [514, 23] width 42 height 14
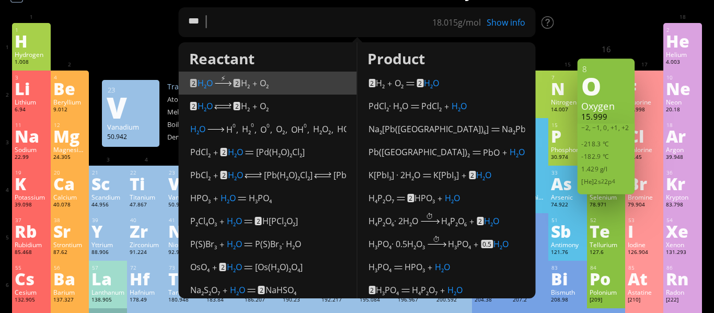
click at [264, 82] on span "O 2" at bounding box center [264, 82] width 9 height 11
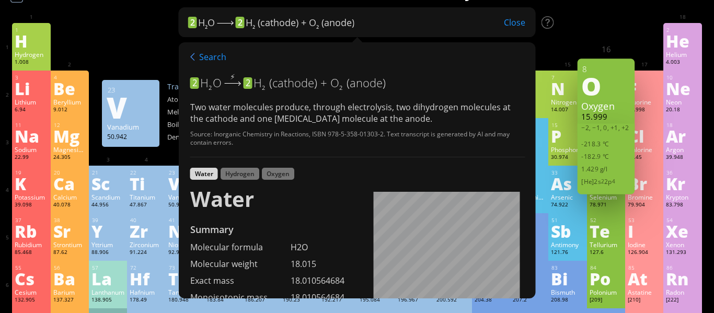
click at [510, 19] on div "Close" at bounding box center [514, 23] width 42 height 14
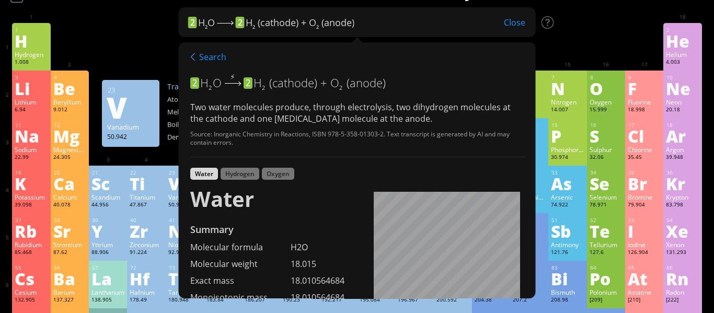
click at [203, 61] on div "Search" at bounding box center [208, 57] width 36 height 14
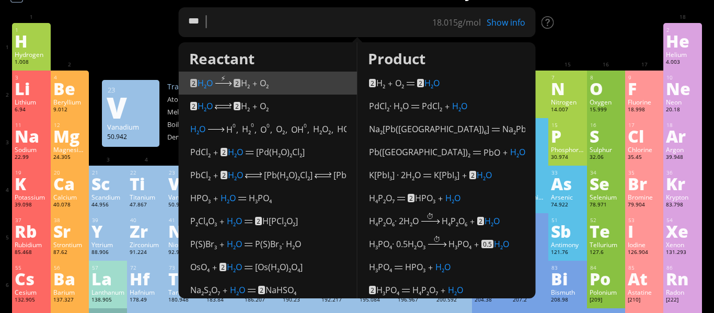
click at [328, 28] on textarea "***" at bounding box center [357, 22] width 357 height 30
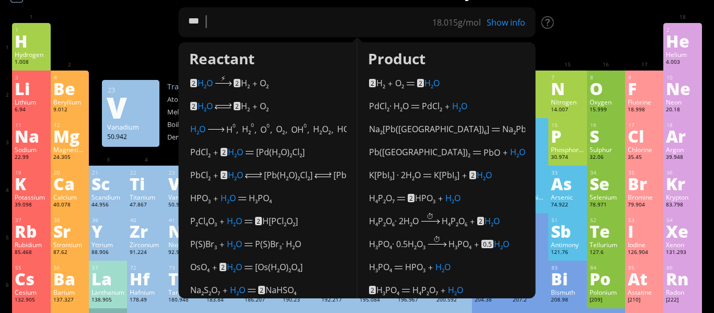
click at [494, 19] on div "Show info" at bounding box center [509, 22] width 52 height 11
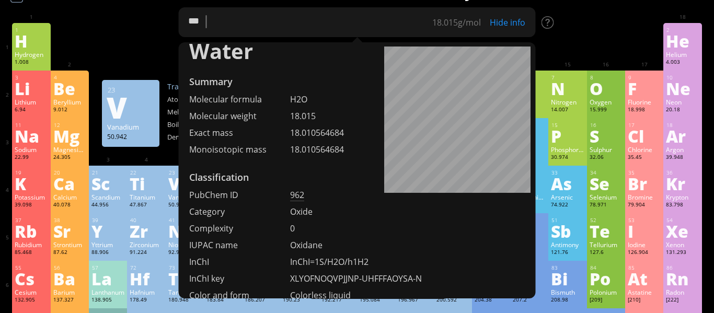
scroll to position [15, 0]
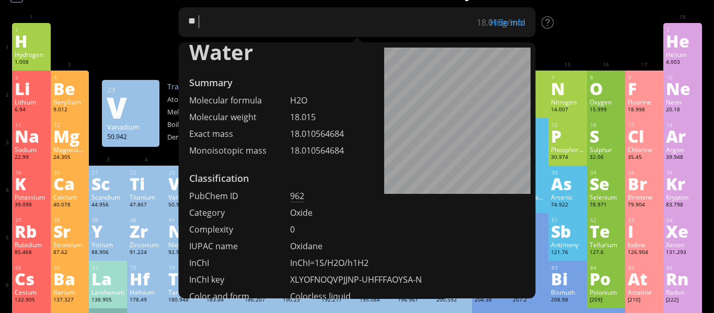
type textarea "*"
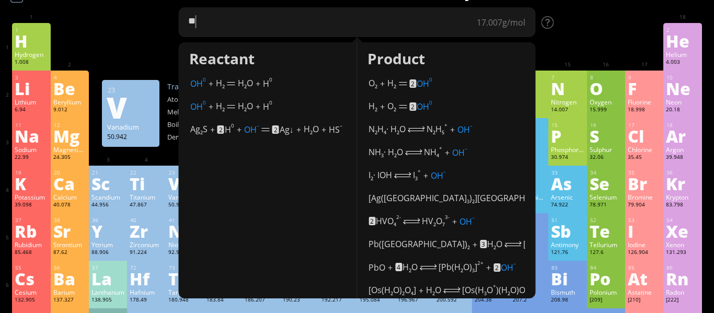
type textarea "*"
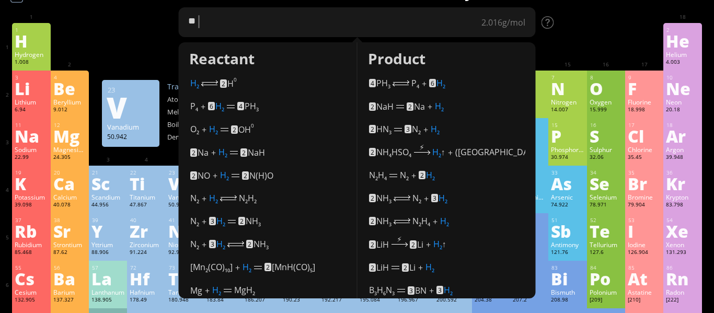
type textarea "*"
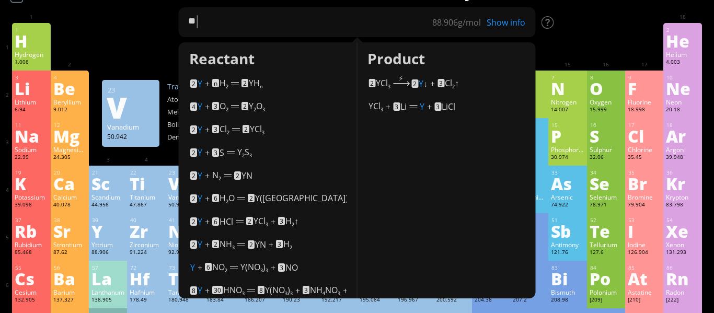
click at [498, 22] on div "Show info" at bounding box center [509, 22] width 52 height 11
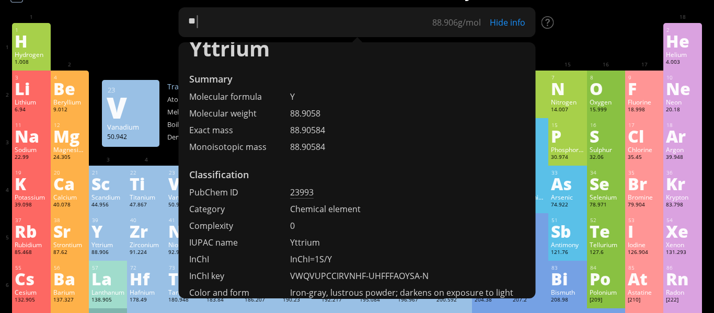
scroll to position [0, 0]
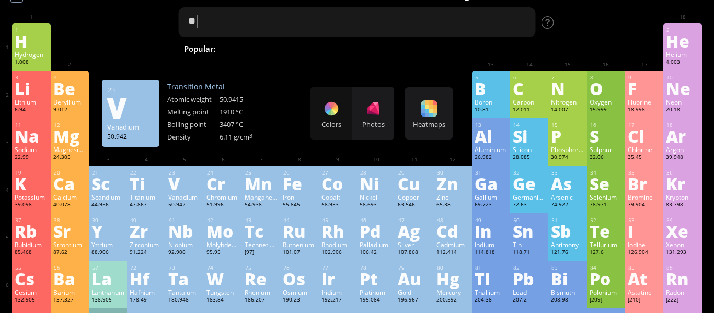
type textarea "*"
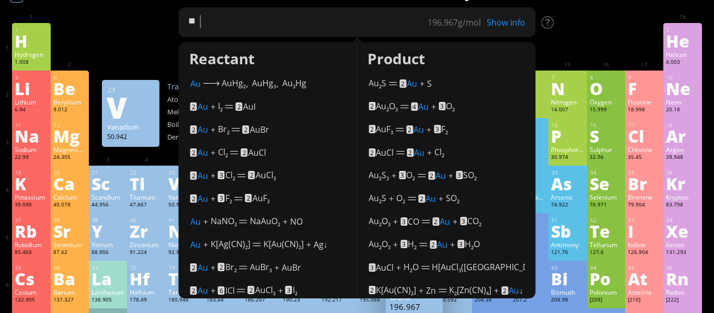
click at [512, 34] on textarea "**" at bounding box center [357, 22] width 357 height 30
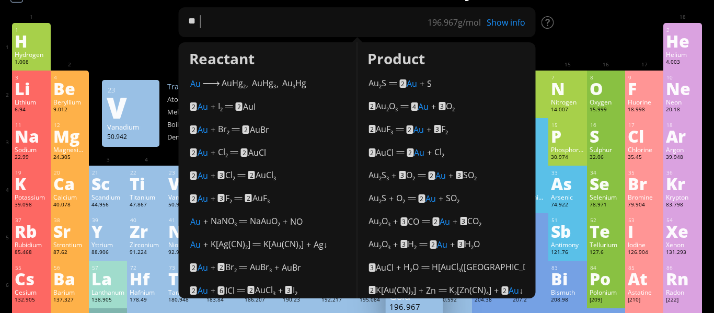
click at [511, 27] on div "Show info" at bounding box center [509, 22] width 52 height 11
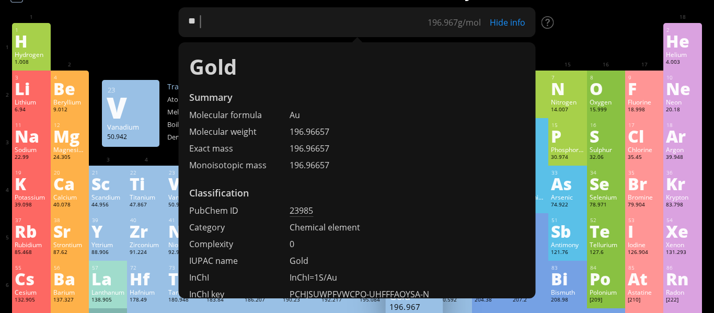
type textarea "*"
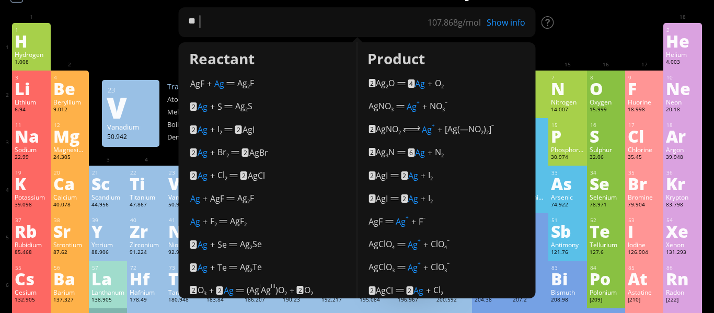
click at [503, 27] on div "Show info" at bounding box center [509, 22] width 52 height 11
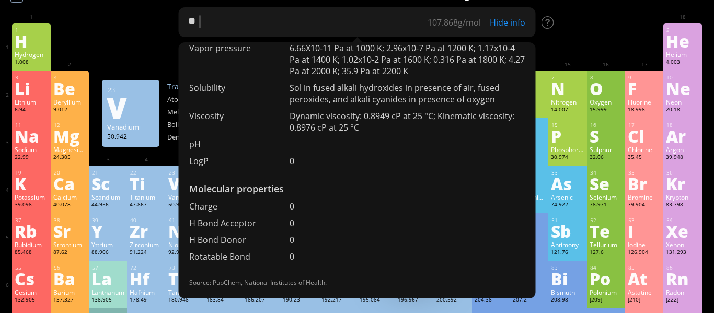
scroll to position [443, 0]
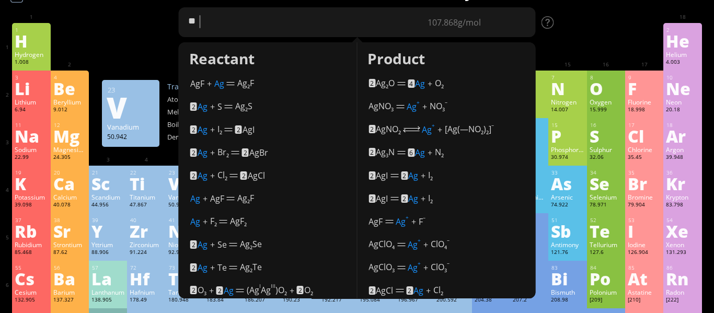
type textarea "*"
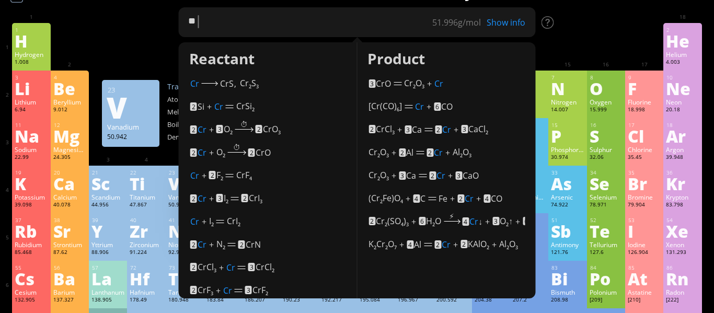
click at [498, 36] on textarea "**" at bounding box center [357, 22] width 357 height 30
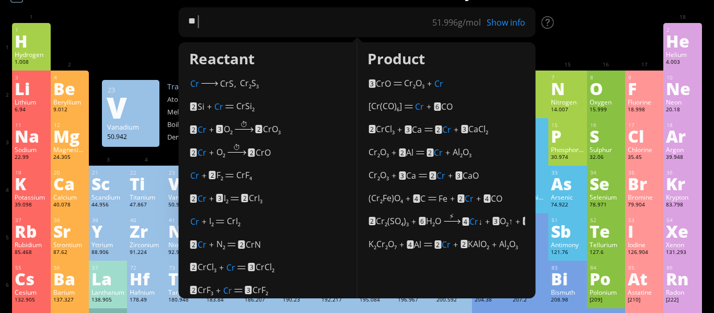
click at [517, 17] on div "Show info" at bounding box center [509, 22] width 52 height 11
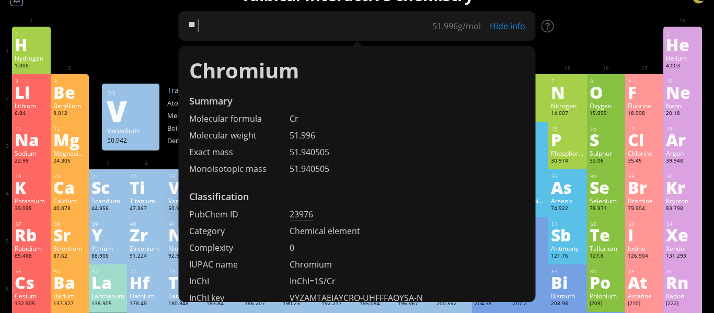
scroll to position [0, 0]
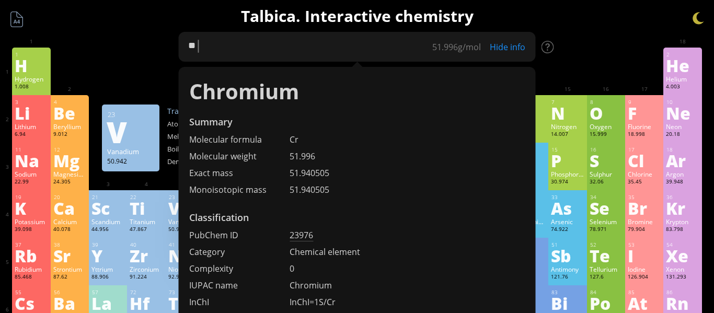
type textarea "*"
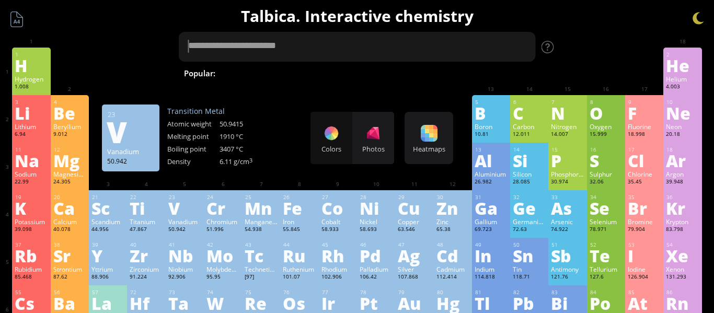
type textarea "*"
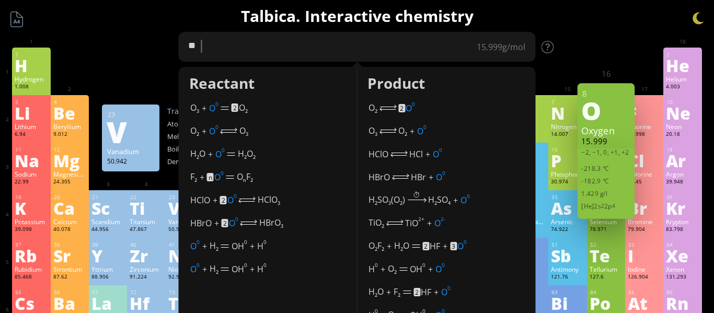
type textarea "*"
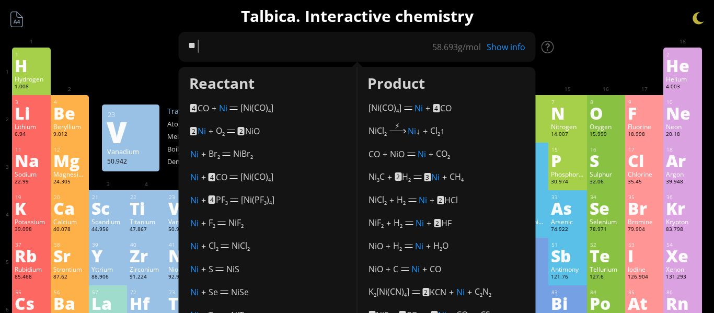
click at [513, 48] on div "Show info" at bounding box center [509, 46] width 52 height 11
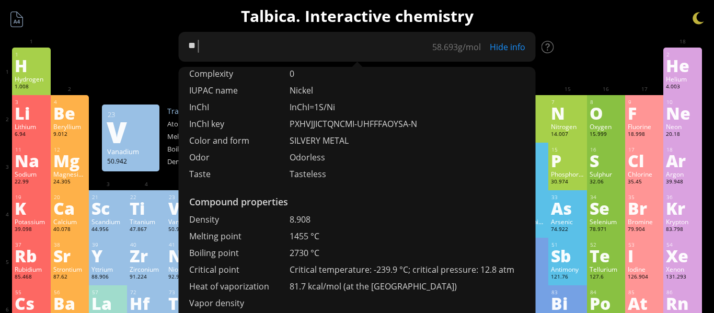
scroll to position [195, 0]
type textarea "*"
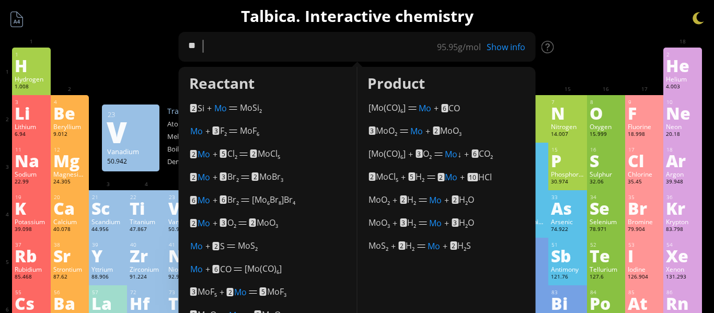
click at [487, 51] on div "95.95 g/mol" at bounding box center [464, 46] width 54 height 11
click at [504, 49] on div "Show info" at bounding box center [509, 46] width 52 height 11
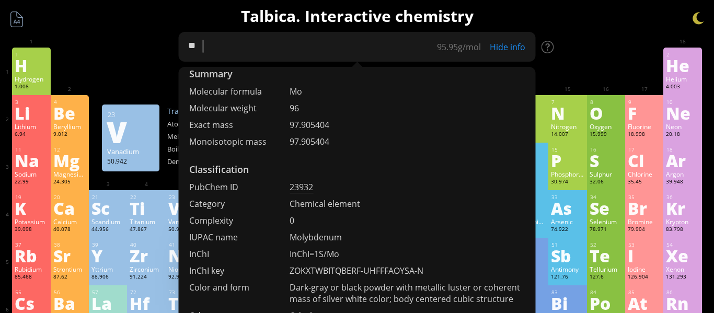
scroll to position [0, 0]
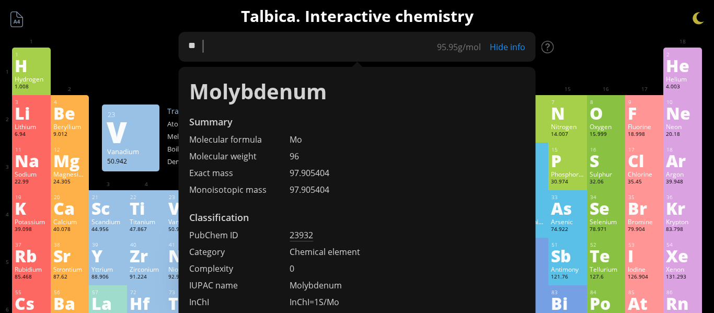
type textarea "*"
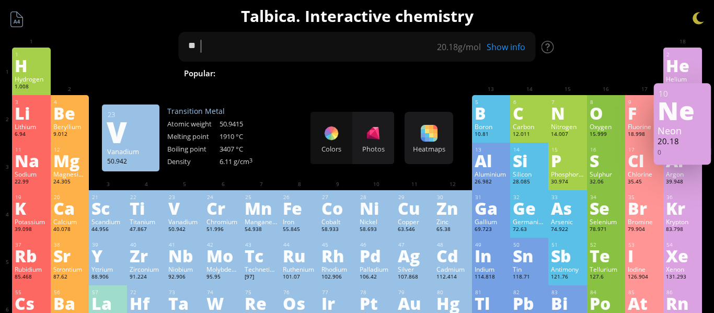
click at [511, 44] on div "Show info" at bounding box center [509, 46] width 52 height 11
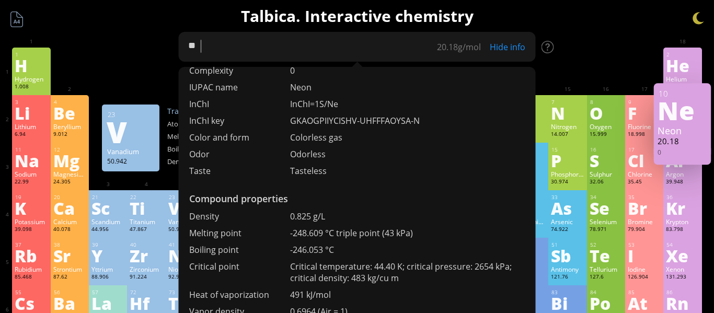
scroll to position [205, 0]
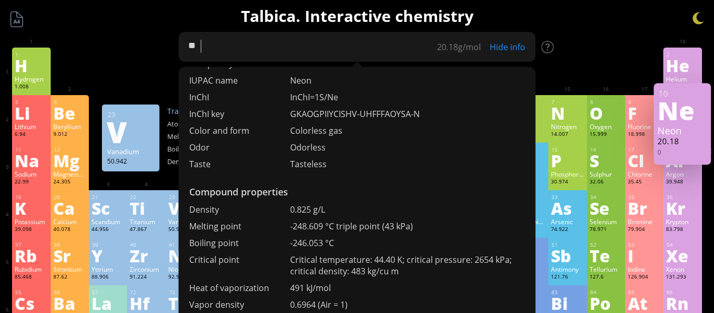
type textarea "*"
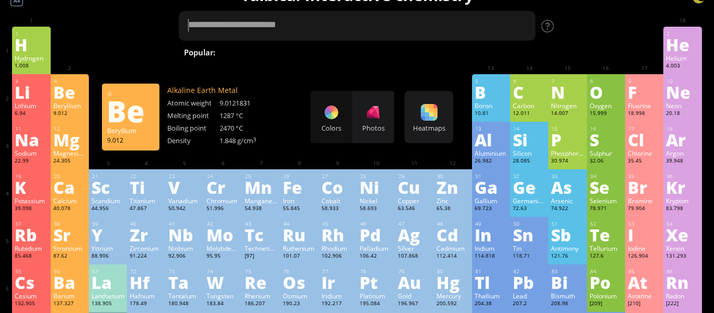
scroll to position [0, 0]
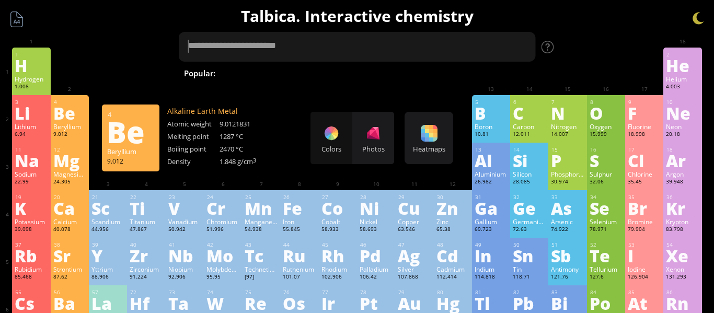
click at [237, 45] on textarea at bounding box center [357, 47] width 357 height 30
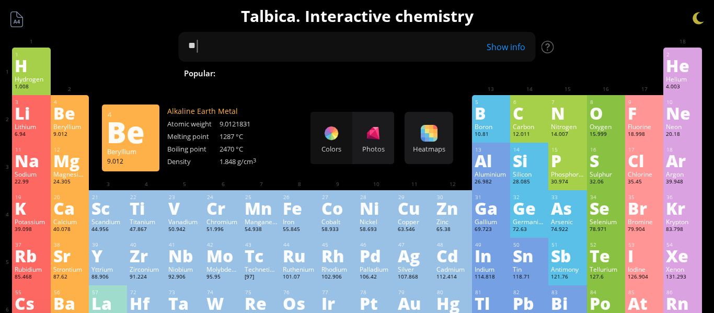
click at [505, 48] on div "Show info" at bounding box center [509, 46] width 52 height 11
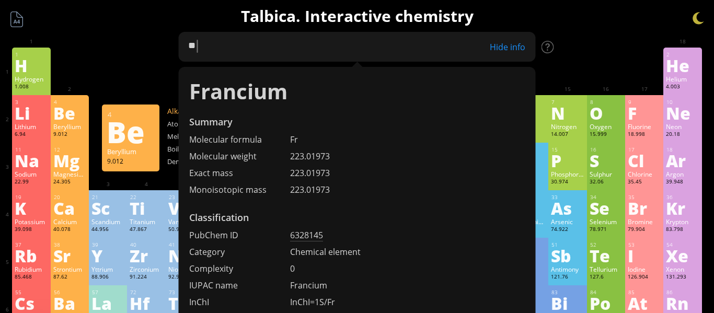
type textarea "*"
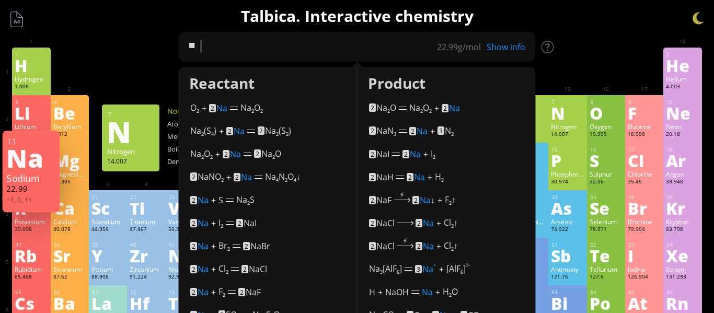
click at [510, 48] on div "Show info" at bounding box center [509, 46] width 52 height 11
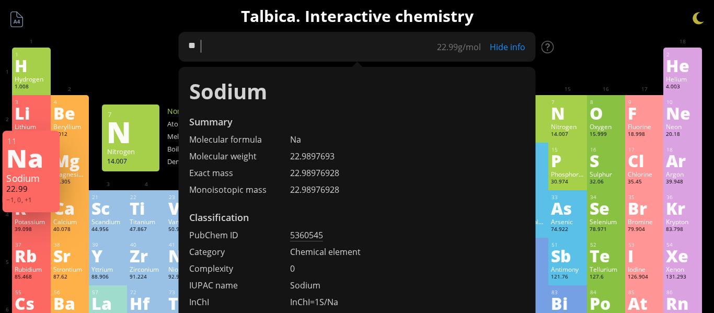
type textarea "*"
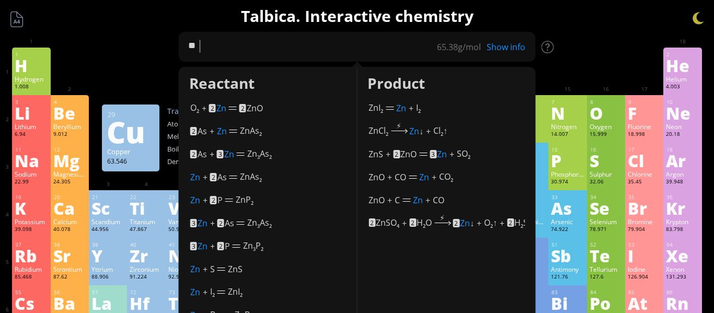
click at [498, 47] on div "Show info" at bounding box center [509, 46] width 52 height 11
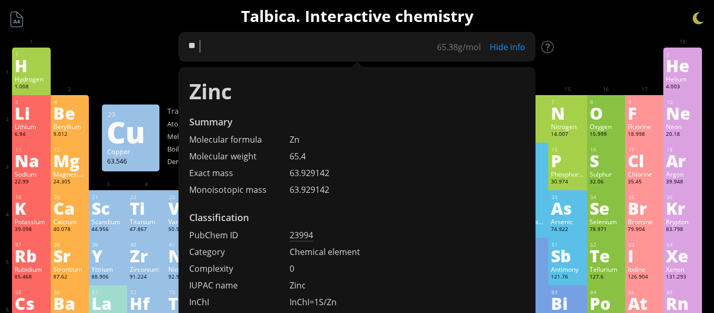
type textarea "*"
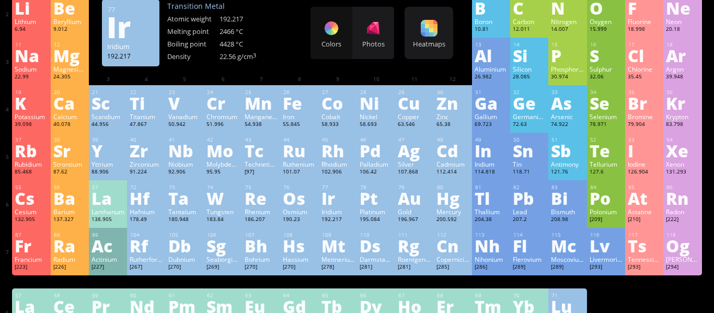
scroll to position [107, 0]
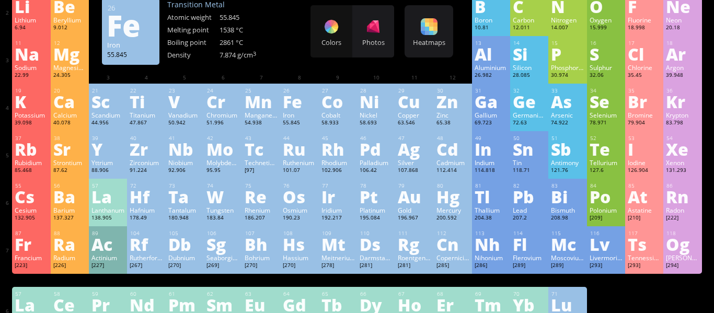
click at [289, 110] on div "Fe" at bounding box center [300, 98] width 50 height 25
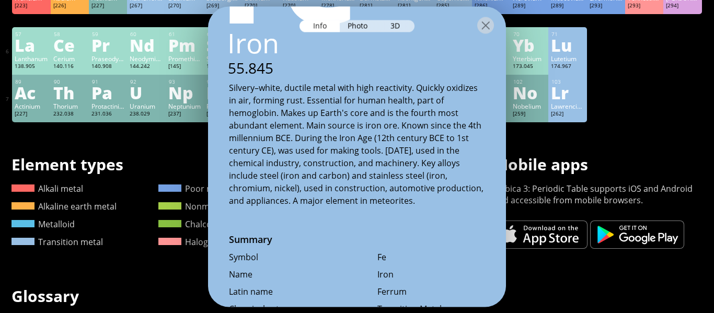
scroll to position [127, 0]
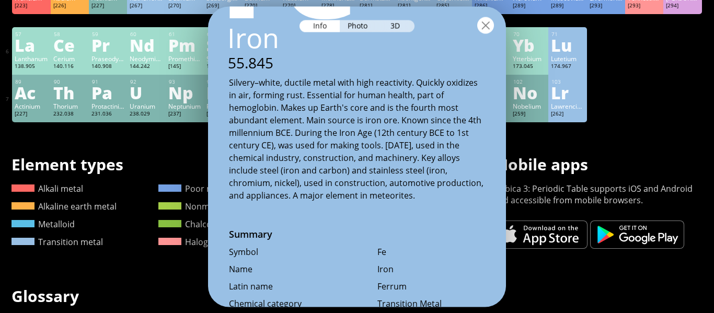
click at [486, 26] on div at bounding box center [485, 25] width 17 height 17
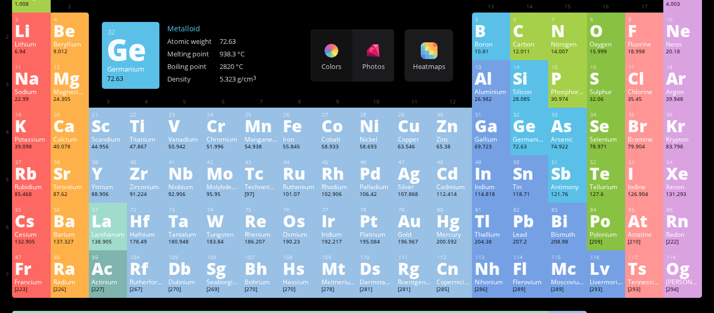
scroll to position [84, 0]
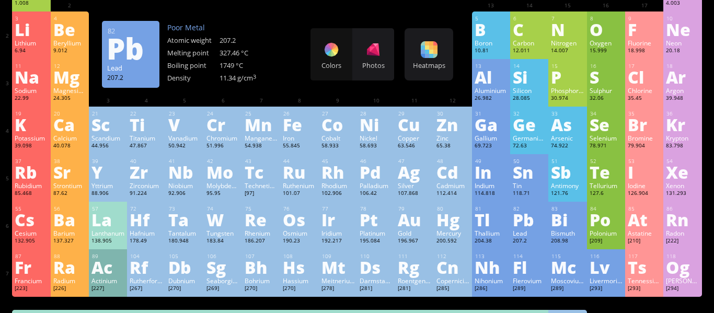
click at [537, 214] on div "Pb" at bounding box center [529, 219] width 33 height 17
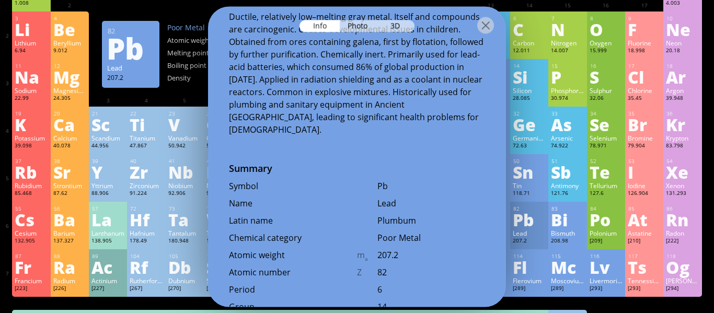
scroll to position [0, 0]
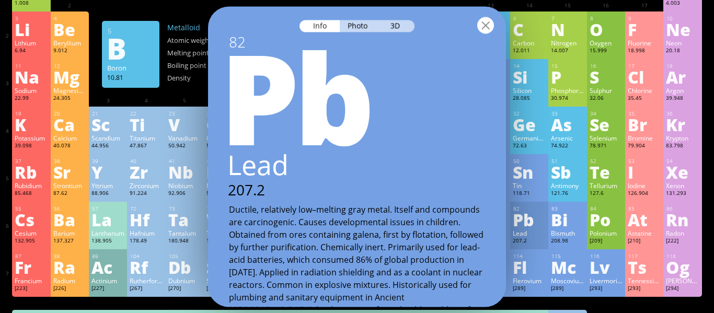
click at [482, 22] on div at bounding box center [485, 25] width 17 height 17
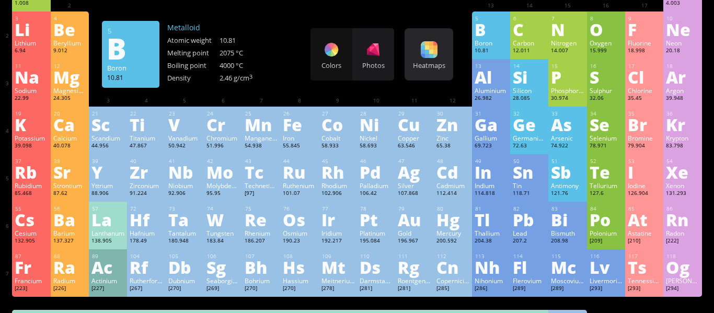
click at [407, 62] on div "Heatmaps" at bounding box center [428, 65] width 43 height 9
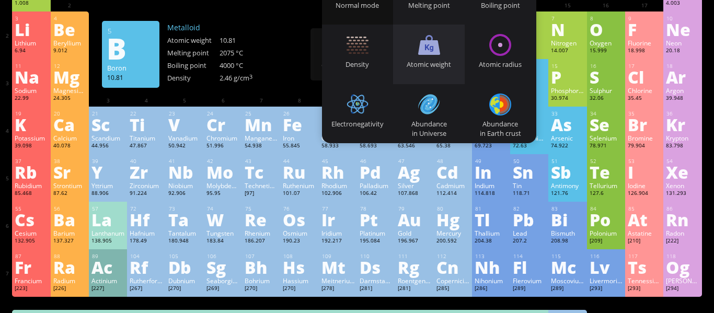
click at [433, 77] on div "Atomic weight" at bounding box center [429, 54] width 72 height 59
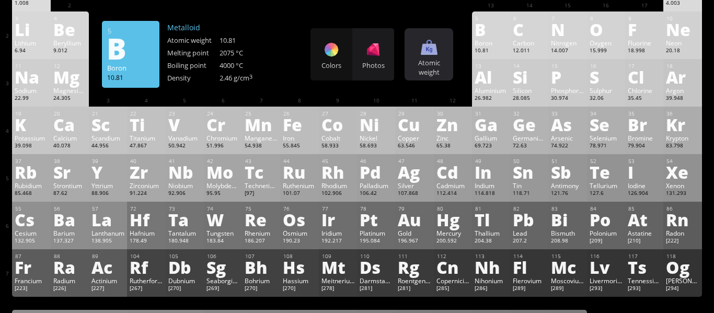
click at [434, 76] on div "Atomic weight" at bounding box center [428, 67] width 43 height 19
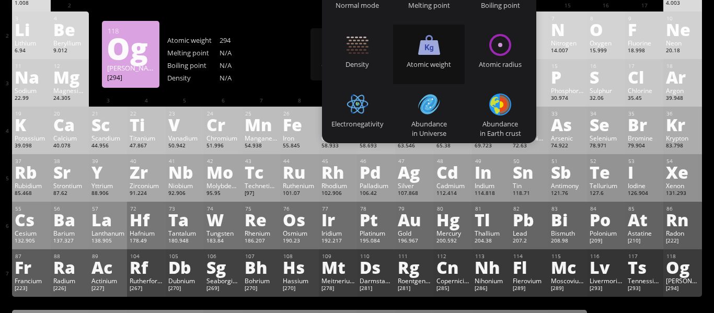
click at [697, 260] on div "Og" at bounding box center [682, 267] width 33 height 17
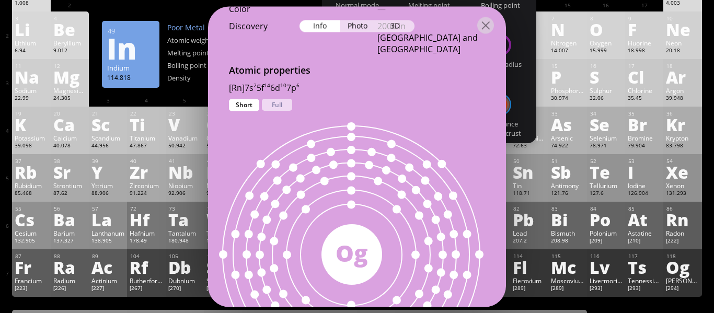
scroll to position [567, 0]
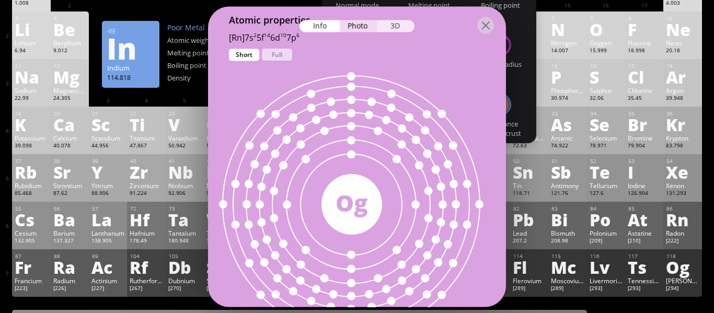
click at [387, 25] on div "3D" at bounding box center [396, 26] width 38 height 12
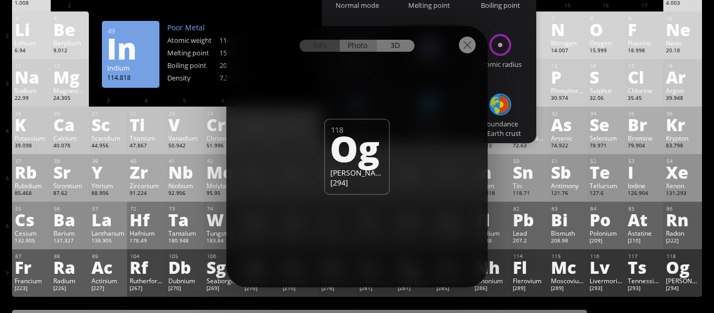
click at [364, 47] on div "Photo" at bounding box center [359, 46] width 38 height 12
click at [463, 54] on div at bounding box center [356, 44] width 261 height 37
click at [469, 49] on div at bounding box center [467, 45] width 17 height 17
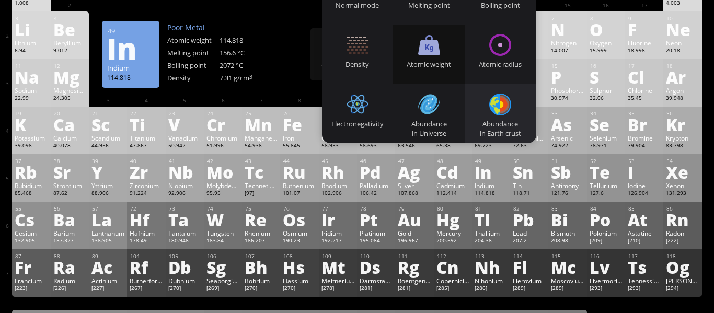
click at [492, 96] on div at bounding box center [500, 105] width 22 height 22
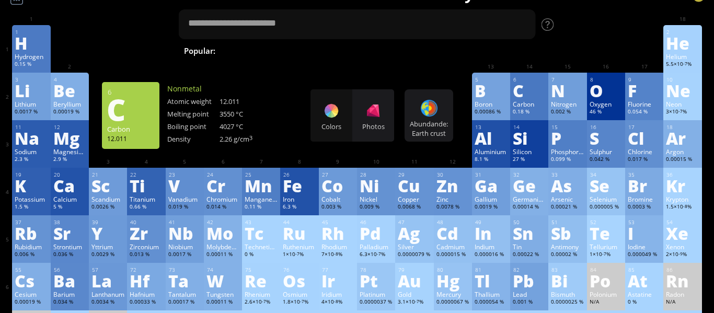
scroll to position [19, 0]
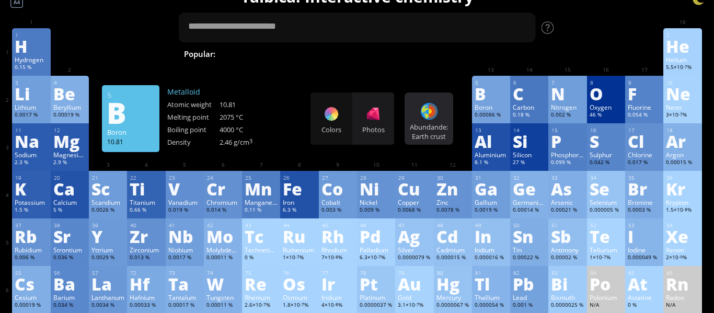
click at [440, 120] on div "Abundande: Earth crust Heatmaps Normal mode Melting point Boiling point Density…" at bounding box center [428, 118] width 49 height 52
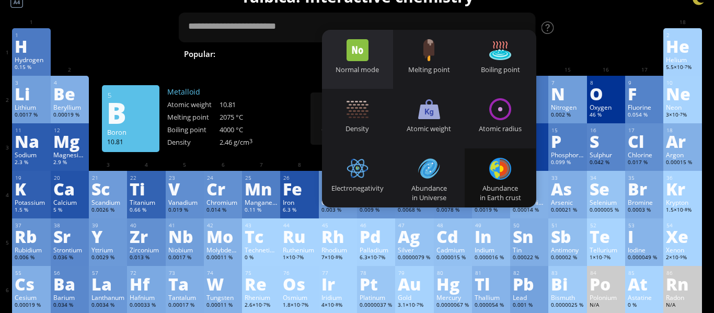
click at [358, 61] on div at bounding box center [357, 50] width 22 height 22
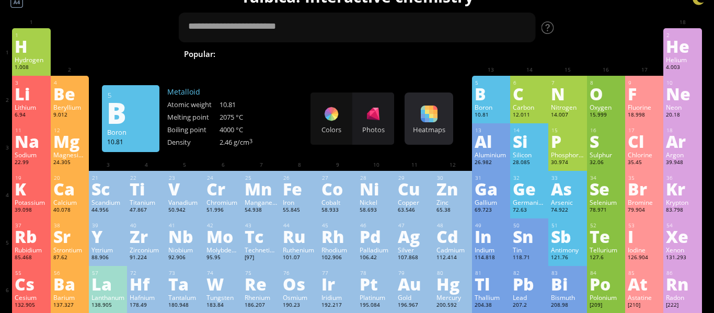
click at [439, 105] on div "Heatmaps Heatmaps Normal mode Melting point Boiling point Density Atomic weight…" at bounding box center [428, 118] width 49 height 52
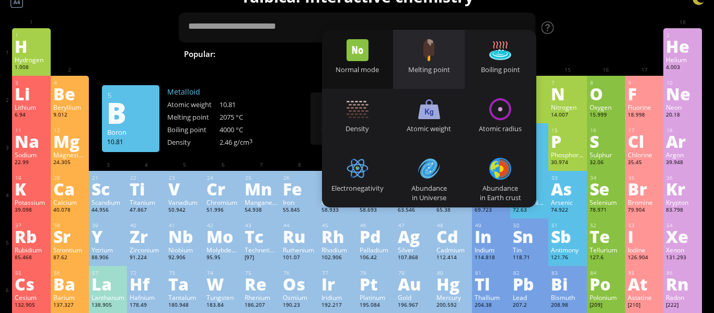
click at [404, 66] on div "Melting point" at bounding box center [429, 69] width 72 height 9
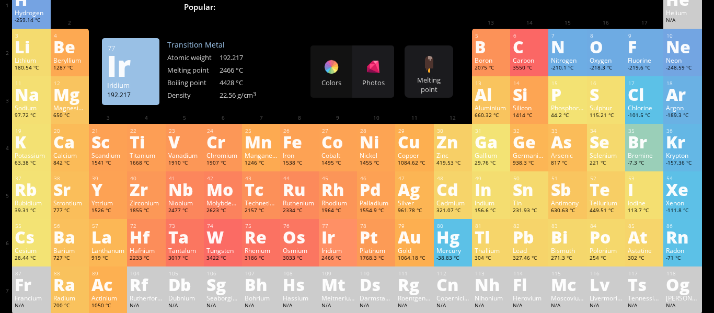
scroll to position [64, 0]
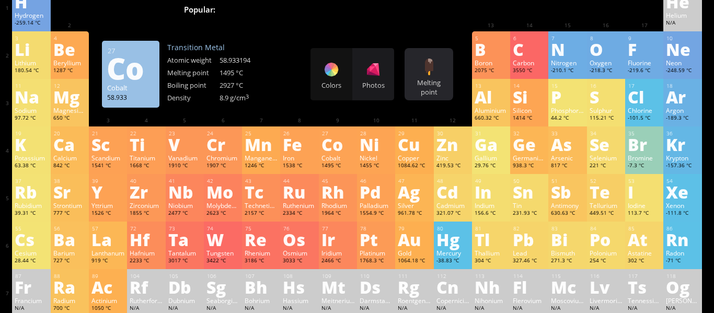
click at [412, 79] on div "Melting point" at bounding box center [428, 87] width 43 height 19
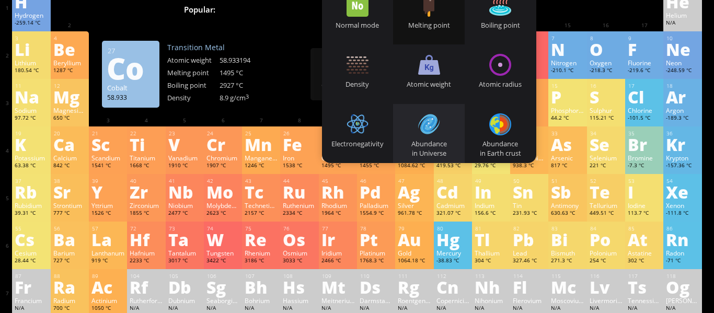
click at [426, 118] on div at bounding box center [429, 124] width 22 height 22
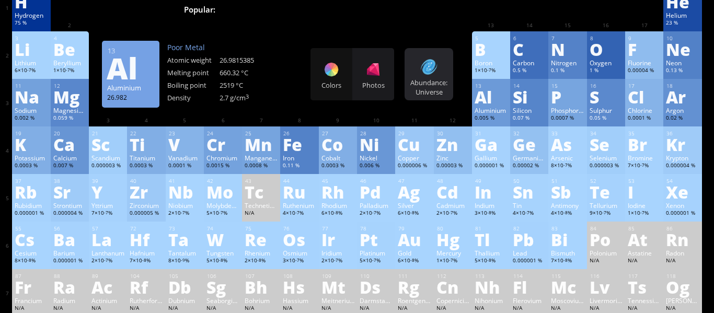
click at [437, 87] on div "Abundance: Universe" at bounding box center [428, 87] width 43 height 19
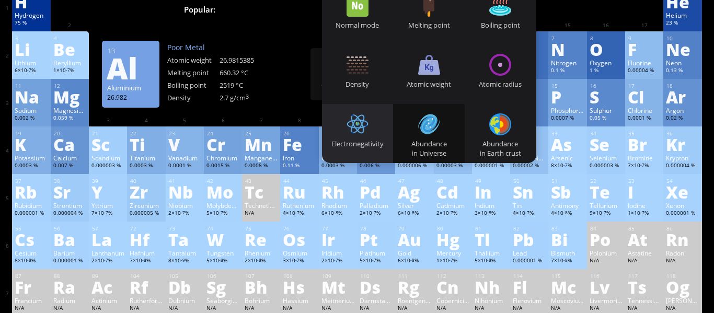
click at [370, 121] on div "Electronegativity" at bounding box center [358, 133] width 72 height 59
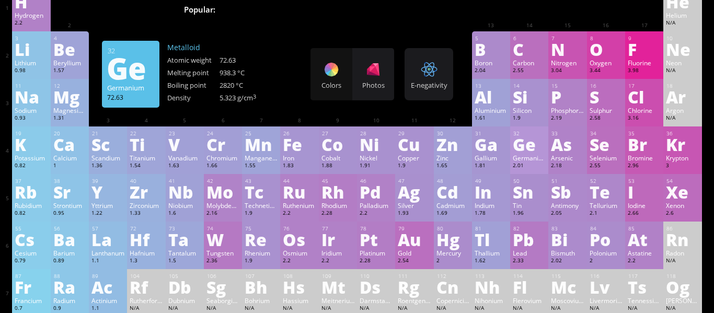
scroll to position [0, 0]
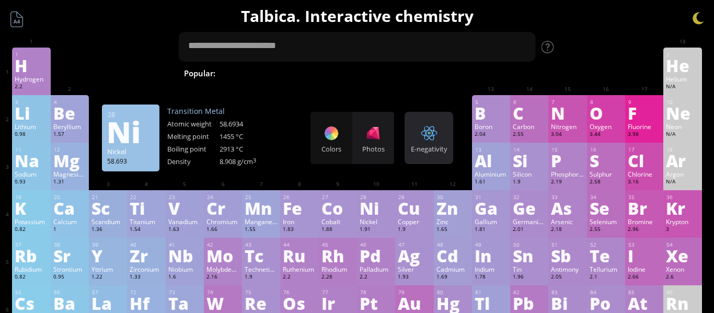
click at [415, 152] on div "E-negativity" at bounding box center [428, 148] width 43 height 9
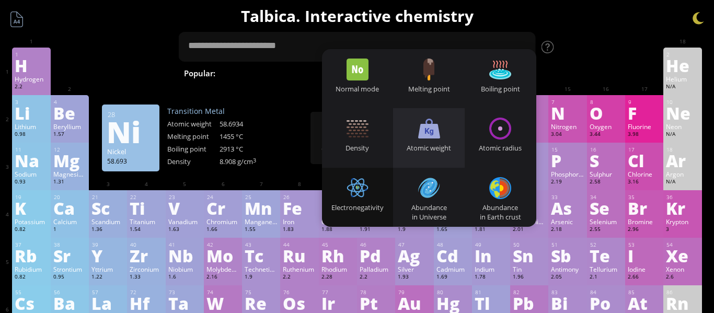
click at [457, 124] on div "Atomic weight" at bounding box center [429, 137] width 72 height 59
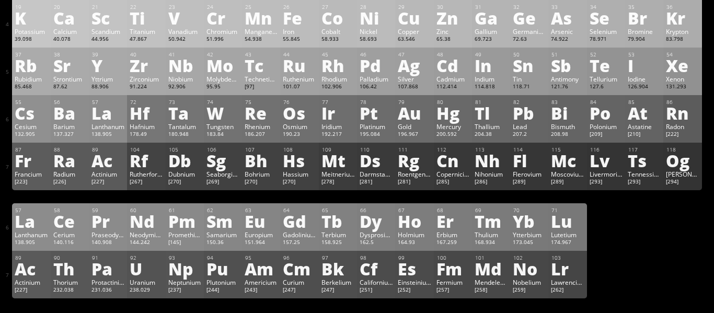
scroll to position [192, 0]
